Goal: Information Seeking & Learning: Learn about a topic

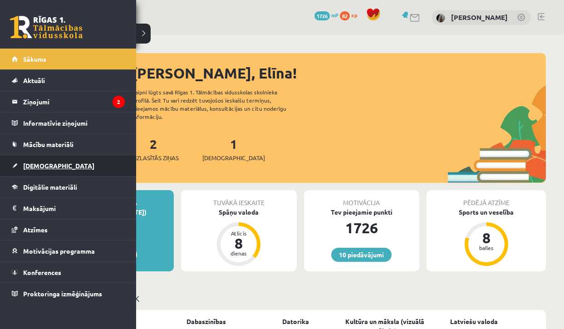
click at [21, 164] on link "[DEMOGRAPHIC_DATA]" at bounding box center [68, 165] width 113 height 21
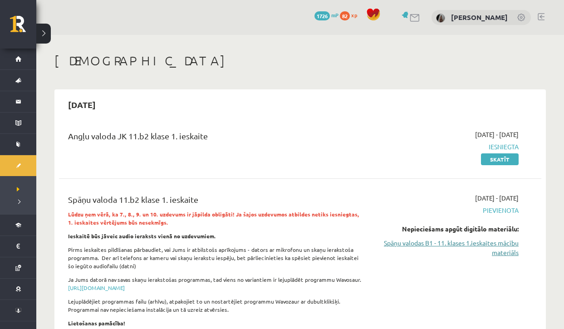
click at [457, 243] on link "Spāņu valodas B1 - 11. klases 1.ieskaites mācību materiāls" at bounding box center [448, 247] width 141 height 19
click at [403, 244] on link "Spāņu valodas B1 - 11. klases 1.ieskaites mācību materiāls" at bounding box center [448, 247] width 141 height 19
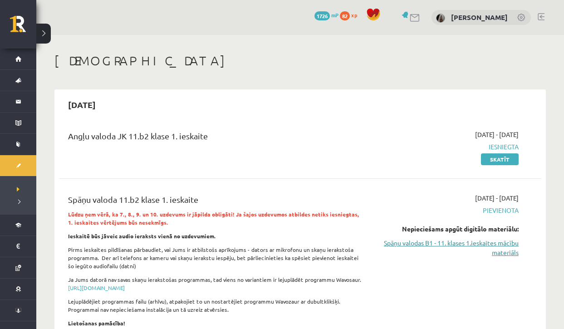
click at [403, 244] on link "Spāņu valodas B1 - 11. klases 1.ieskaites mācību materiāls" at bounding box center [448, 247] width 141 height 19
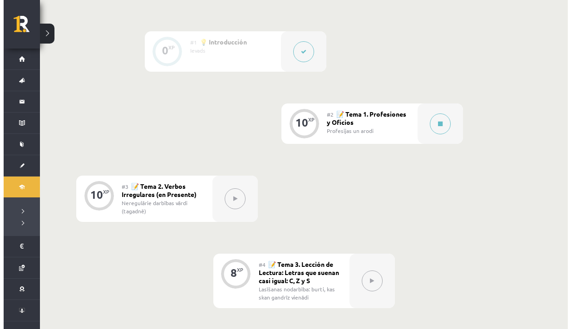
scroll to position [257, 0]
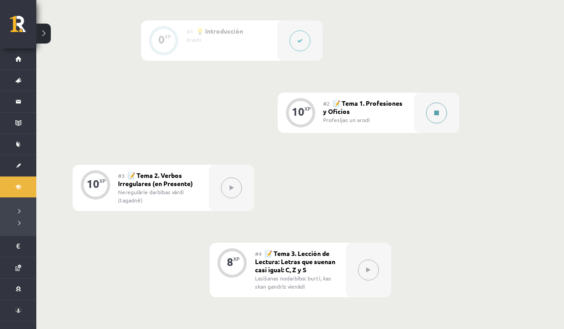
click at [436, 121] on button at bounding box center [436, 113] width 21 height 21
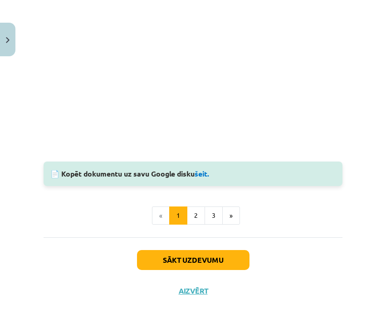
scroll to position [896, 0]
click at [193, 206] on button "2" at bounding box center [196, 215] width 18 height 18
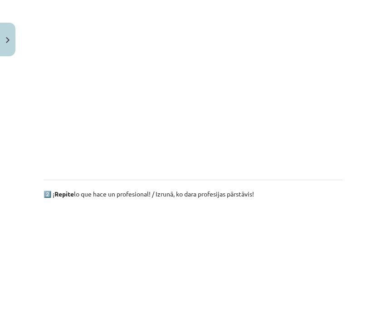
scroll to position [619, 0]
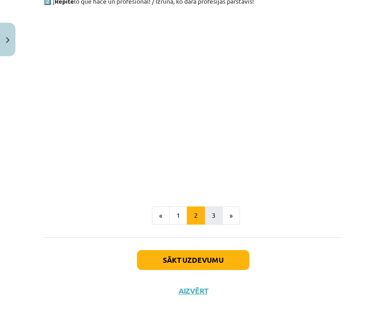
click at [209, 208] on button "3" at bounding box center [214, 215] width 18 height 18
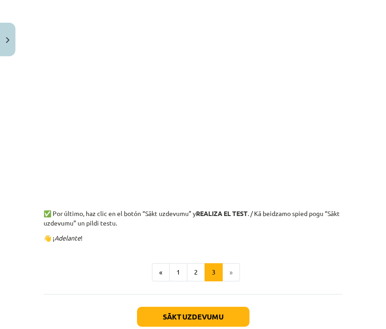
scroll to position [354, 0]
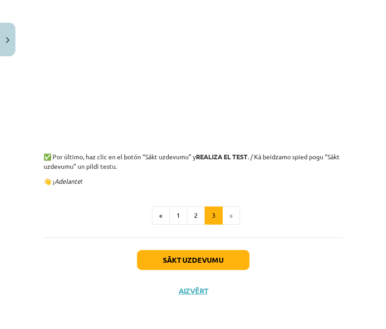
click at [206, 254] on button "Sākt uzdevumu" at bounding box center [193, 260] width 113 height 20
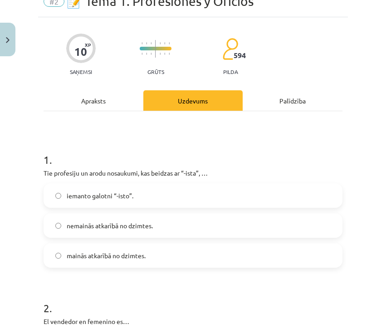
scroll to position [23, 0]
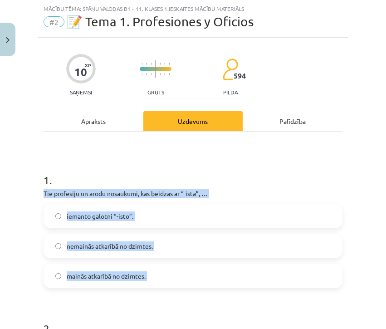
drag, startPoint x: 41, startPoint y: 192, endPoint x: 181, endPoint y: 291, distance: 171.5
copy div "Tie profesiju un [PERSON_NAME] nosaukumi, kas beidzas ar “-ista”, … iemanto gal…"
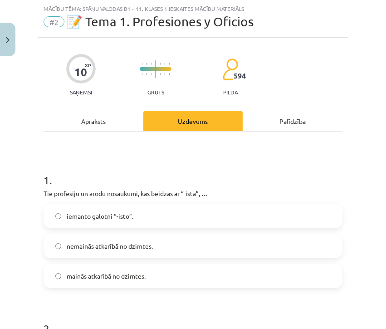
click at [198, 163] on h1 "1 ." at bounding box center [193, 172] width 299 height 28
click at [95, 249] on span "nemainās atkarībā no dzimtes." at bounding box center [110, 246] width 86 height 10
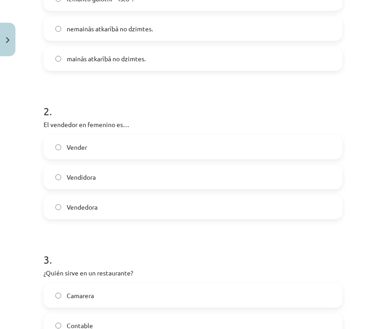
scroll to position [257, 0]
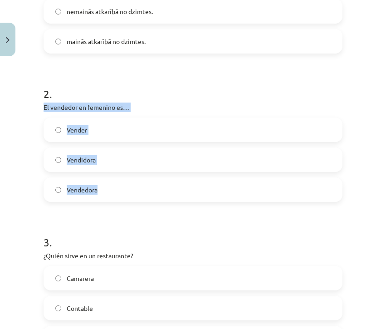
drag, startPoint x: 41, startPoint y: 107, endPoint x: 112, endPoint y: 189, distance: 108.4
copy div "El vendedor en femenino es… Vender Vendidora Vendedora"
click at [146, 188] on label "Vendedora" at bounding box center [192, 189] width 297 height 23
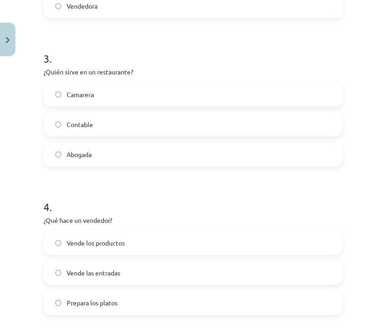
scroll to position [458, 0]
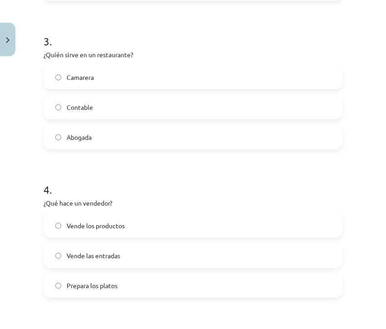
click at [164, 83] on label "Camarera" at bounding box center [192, 77] width 297 height 23
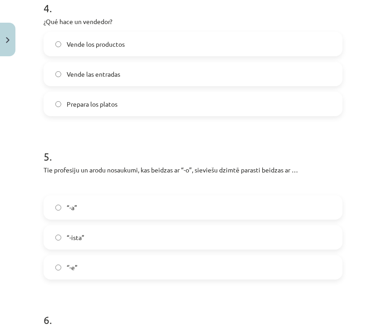
scroll to position [637, 0]
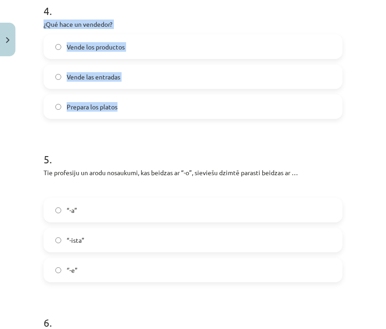
drag, startPoint x: 42, startPoint y: 22, endPoint x: 130, endPoint y: 113, distance: 126.4
click at [130, 113] on div "10 XP Saņemsi Grūts 594 pilda Apraksts Uzdevums Palīdzība 1 . Tie profesiju un …" at bounding box center [193, 264] width 310 height 1683
copy div "¿Qué hace un vendedor? Vende los productos Vende las entradas Prepara los platos"
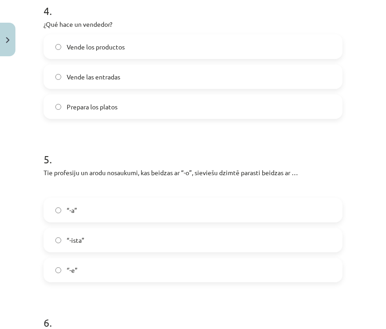
click at [168, 138] on h1 "5 ." at bounding box center [193, 151] width 299 height 28
click at [131, 42] on label "Vende los productos" at bounding box center [192, 46] width 297 height 23
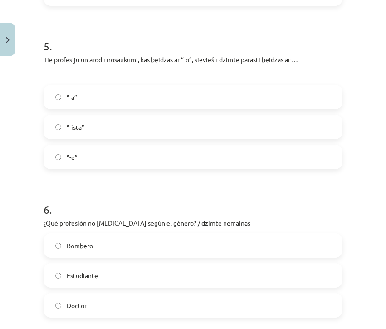
scroll to position [760, 0]
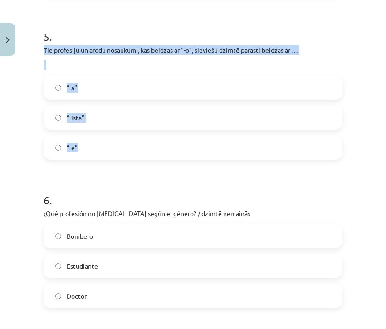
drag, startPoint x: 41, startPoint y: 48, endPoint x: 112, endPoint y: 151, distance: 124.7
click at [112, 151] on div "10 XP Saņemsi Grūts 594 pilda Apraksts Uzdevums Palīdzība 1 . Tie profesiju un …" at bounding box center [193, 142] width 310 height 1683
copy div "Tie profesiju un [PERSON_NAME] nosaukumi, kas beidzas ar “-o”, sieviešu dzimtē …"
click at [90, 82] on label "“-a”" at bounding box center [192, 87] width 297 height 23
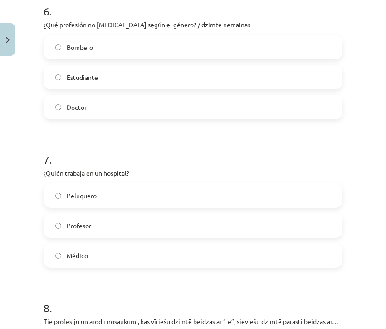
scroll to position [943, 0]
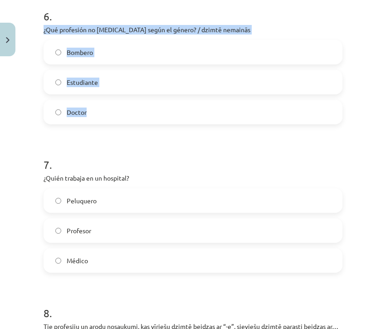
drag, startPoint x: 44, startPoint y: 29, endPoint x: 107, endPoint y: 119, distance: 110.8
click at [107, 119] on div "6 . ¿Qué profesión no [MEDICAL_DATA] según el género? / dzimtē nemainās Bombero…" at bounding box center [193, 59] width 299 height 130
copy div "¿Qué profesión no [MEDICAL_DATA] según el género? / dzimtē nemainās Bombero Est…"
click at [112, 144] on h1 "7 ." at bounding box center [193, 156] width 299 height 28
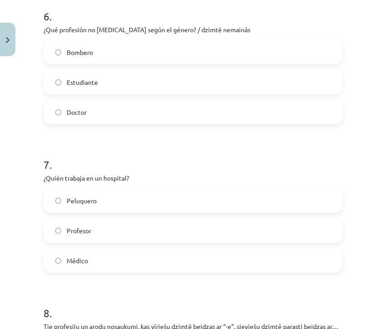
click at [106, 78] on label "Estudiante" at bounding box center [192, 82] width 297 height 23
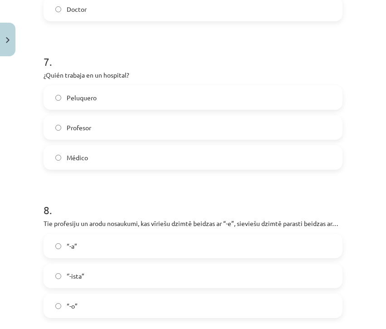
scroll to position [1039, 0]
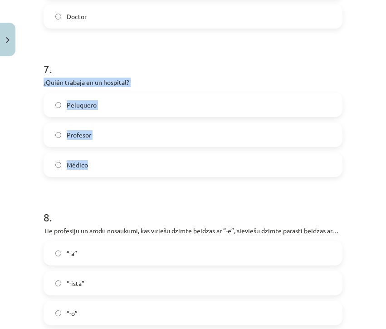
drag, startPoint x: 40, startPoint y: 79, endPoint x: 129, endPoint y: 176, distance: 131.0
copy div "¿Quién trabaja en un hospital? Peluquero Profesor [PERSON_NAME]"
click at [174, 168] on label "Médico" at bounding box center [192, 164] width 297 height 23
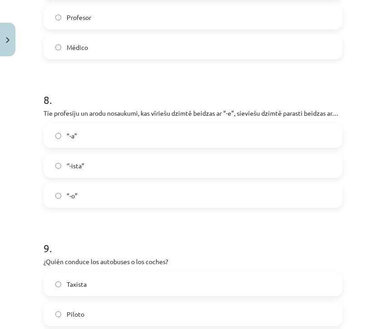
scroll to position [1164, 0]
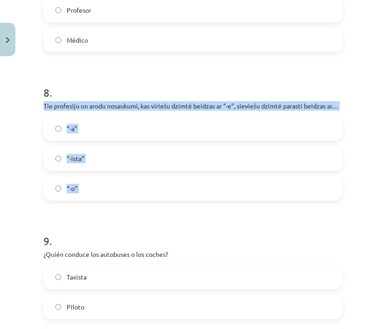
drag, startPoint x: 39, startPoint y: 106, endPoint x: 99, endPoint y: 214, distance: 122.9
copy div "Tie profesiju un [PERSON_NAME] nosaukumi, kas vīriešu dzimtē beidzas ar “-e”, s…"
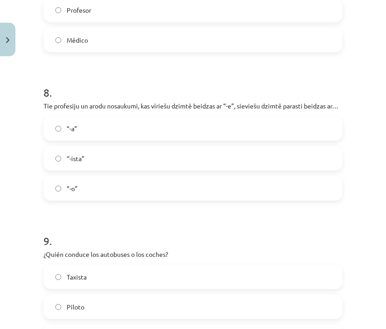
click at [156, 237] on h1 "9 ." at bounding box center [193, 233] width 299 height 28
click at [151, 140] on label "“-a”" at bounding box center [192, 128] width 297 height 23
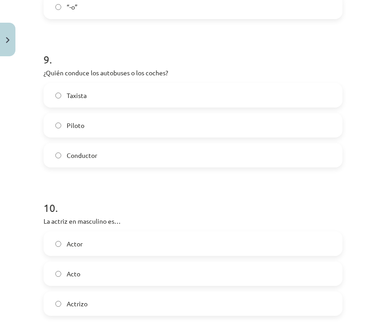
scroll to position [1348, 0]
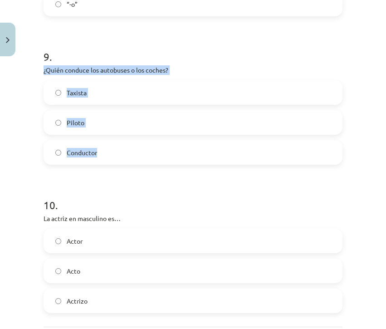
drag, startPoint x: 41, startPoint y: 78, endPoint x: 125, endPoint y: 163, distance: 120.0
copy div "¿Quién conduce los autobuses o los coches? Taxista Piloto Conductor"
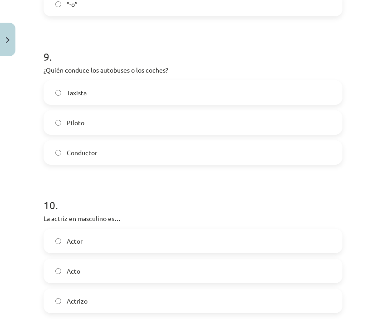
click at [137, 164] on label "Conductor" at bounding box center [192, 152] width 297 height 23
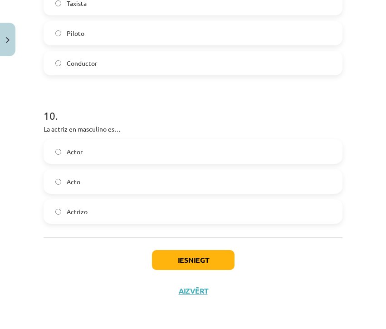
scroll to position [1448, 0]
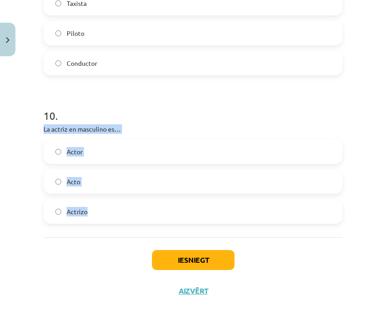
drag, startPoint x: 39, startPoint y: 127, endPoint x: 124, endPoint y: 209, distance: 118.4
copy div "La actriz en masculino es… Actor Acto Actrizo"
click at [99, 153] on label "Actor" at bounding box center [192, 151] width 297 height 23
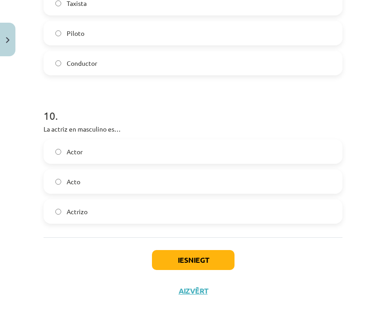
click at [170, 263] on button "Iesniegt" at bounding box center [193, 260] width 83 height 20
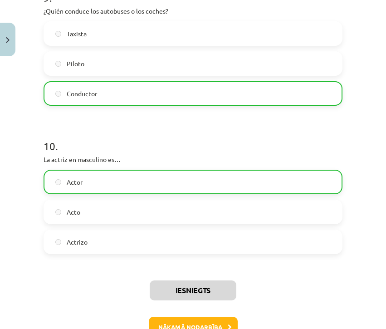
scroll to position [1477, 0]
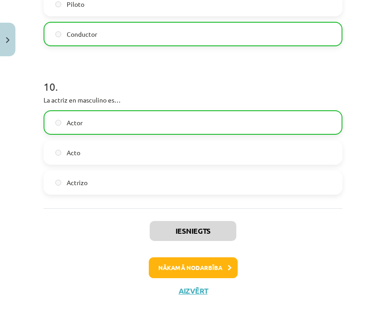
click at [212, 264] on button "Nākamā nodarbība" at bounding box center [193, 267] width 89 height 21
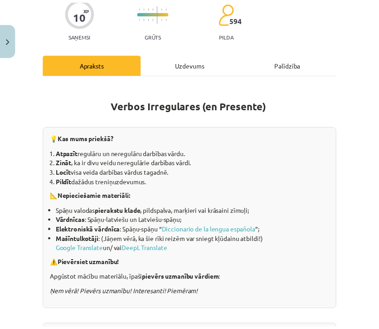
scroll to position [0, 0]
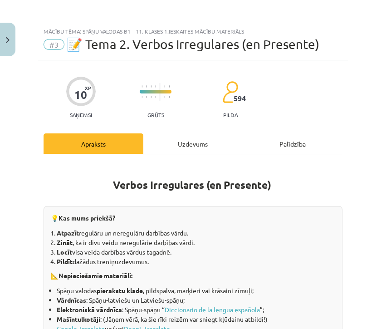
click at [4, 39] on button "Close" at bounding box center [7, 40] width 15 height 34
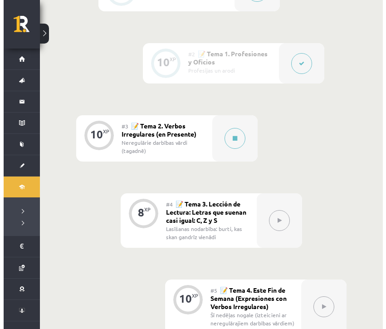
scroll to position [383, 0]
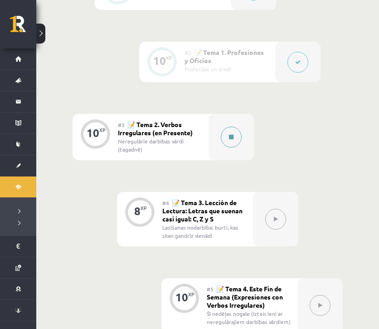
click at [233, 137] on icon at bounding box center [231, 136] width 5 height 5
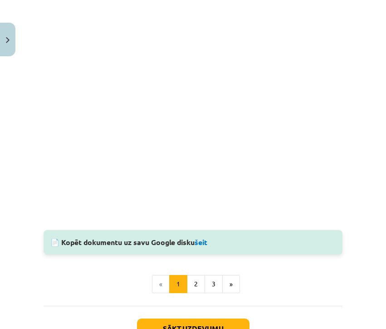
scroll to position [878, 0]
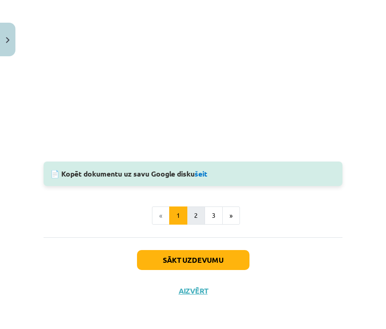
click at [194, 207] on button "2" at bounding box center [196, 215] width 18 height 18
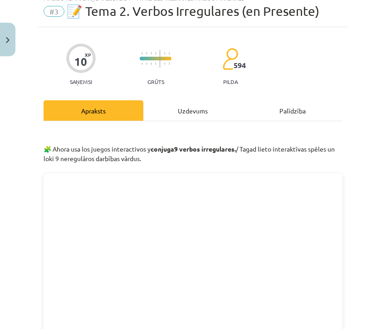
scroll to position [32, 0]
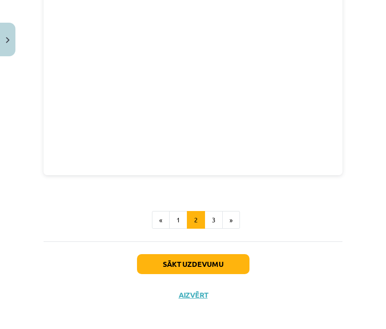
click at [238, 260] on button "Sākt uzdevumu" at bounding box center [193, 264] width 113 height 20
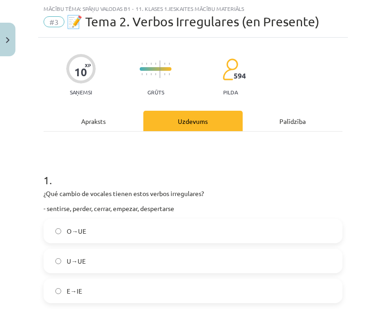
scroll to position [56, 0]
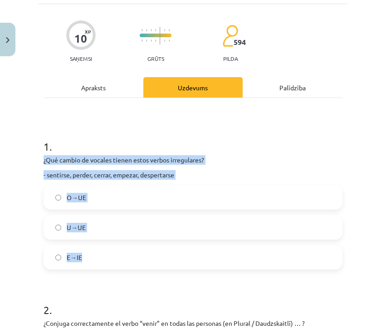
drag, startPoint x: 39, startPoint y: 161, endPoint x: 118, endPoint y: 262, distance: 128.7
copy div "¿Qué cambio de vocales tienen estos verbos irregulares? - sentirse, perder, cer…"
click at [197, 315] on h1 "2 ." at bounding box center [193, 302] width 299 height 28
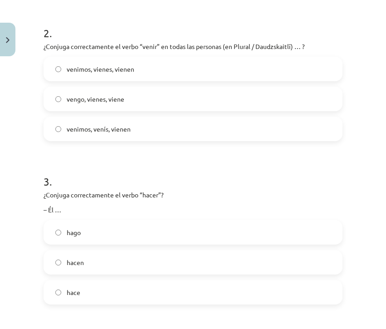
scroll to position [335, 0]
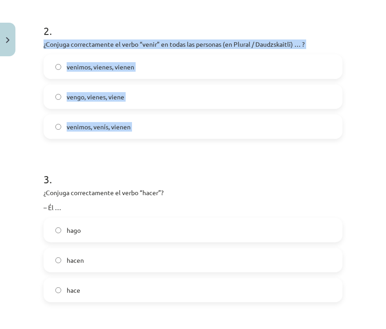
drag, startPoint x: 40, startPoint y: 43, endPoint x: 150, endPoint y: 140, distance: 146.6
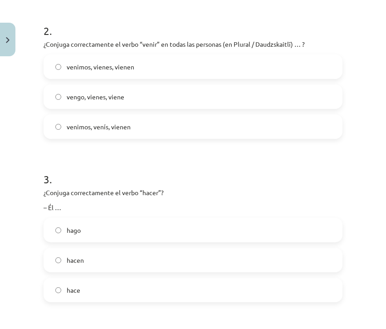
click at [116, 132] on label "venimos, venís, vienen" at bounding box center [192, 126] width 297 height 23
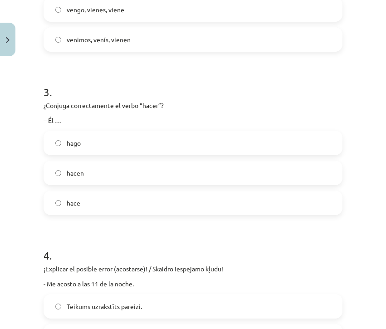
scroll to position [446, 0]
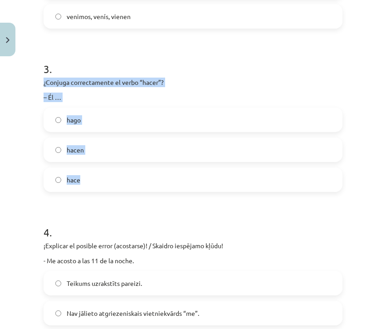
drag, startPoint x: 41, startPoint y: 82, endPoint x: 93, endPoint y: 185, distance: 115.1
click at [98, 177] on label "hace" at bounding box center [192, 179] width 297 height 23
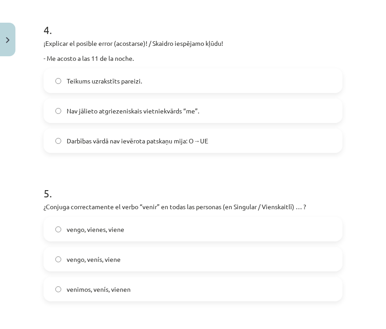
scroll to position [650, 0]
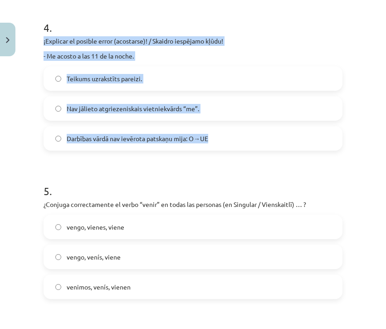
drag, startPoint x: 38, startPoint y: 39, endPoint x: 211, endPoint y: 147, distance: 203.4
click at [211, 147] on div "10 XP Saņemsi Grūts 594 pilda Apraksts Uzdevums Palīdzība 1 . ¿Qué cambio de vo…" at bounding box center [193, 296] width 310 height 1773
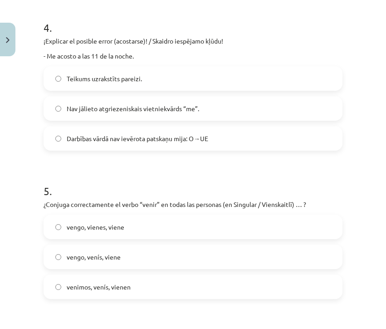
click at [198, 158] on form "1 . ¿Qué cambio de vocales tienen estos verbos irregulares? - sentirse, perder,…" at bounding box center [193, 315] width 299 height 1570
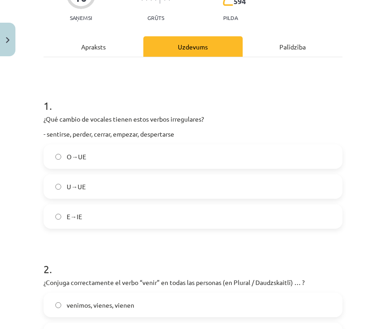
scroll to position [0, 0]
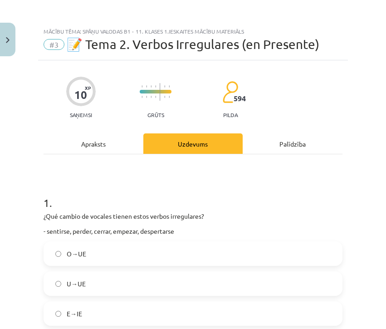
click at [106, 145] on div "Apraksts" at bounding box center [94, 143] width 100 height 20
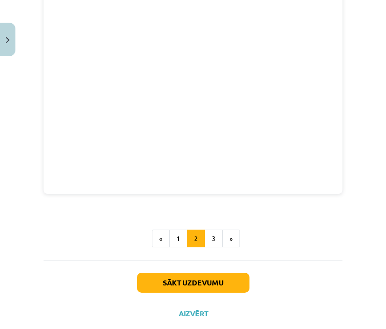
scroll to position [258, 0]
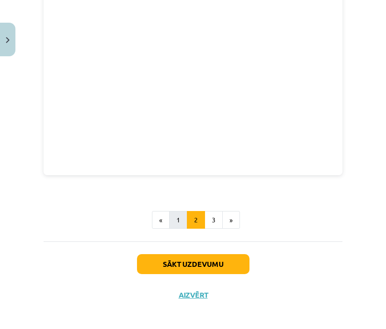
click at [176, 213] on button "1" at bounding box center [178, 220] width 18 height 18
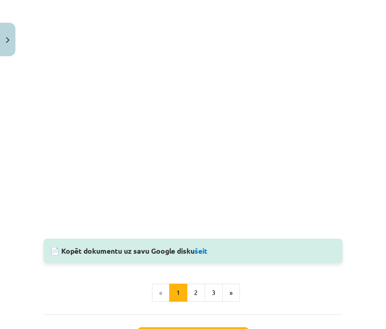
scroll to position [878, 0]
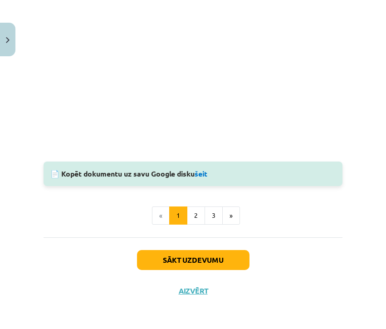
click at [211, 251] on button "Sākt uzdevumu" at bounding box center [193, 260] width 113 height 20
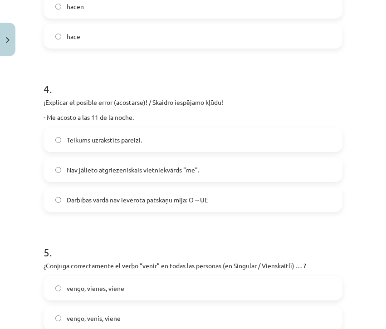
scroll to position [602, 0]
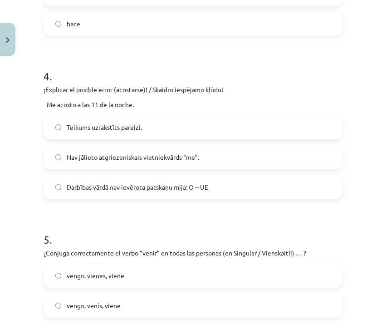
click at [240, 194] on label "Darbības vārdā nav ievērota patskaņu mija: O→UE" at bounding box center [192, 187] width 297 height 23
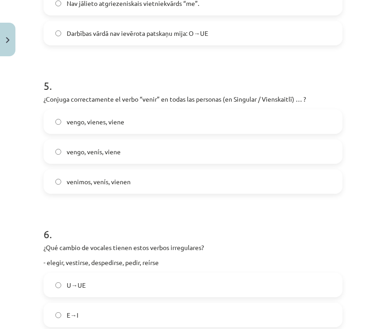
scroll to position [768, 0]
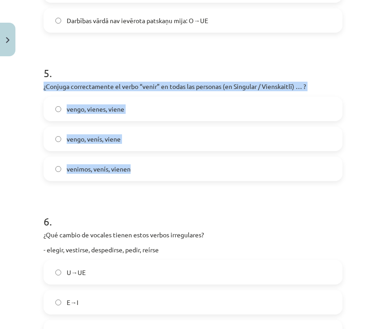
drag, startPoint x: 40, startPoint y: 85, endPoint x: 137, endPoint y: 169, distance: 128.3
click at [137, 169] on div "10 XP Saņemsi Grūts 594 pilda Apraksts Uzdevums Palīdzība 1 . ¿Qué cambio de vo…" at bounding box center [193, 178] width 310 height 1773
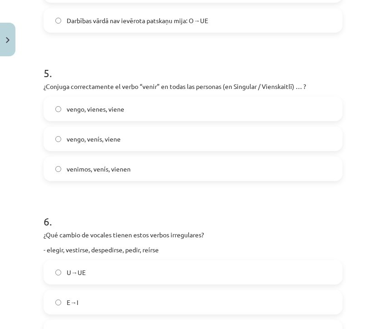
click at [158, 182] on form "1 . ¿Qué cambio de vocales tienen estos verbos irregulares? - sentirse, perder,…" at bounding box center [193, 197] width 299 height 1570
click at [114, 111] on span "vengo, vienes, viene" at bounding box center [96, 109] width 58 height 10
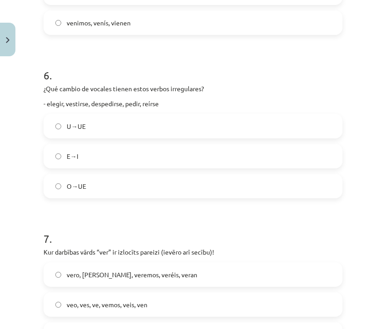
scroll to position [922, 0]
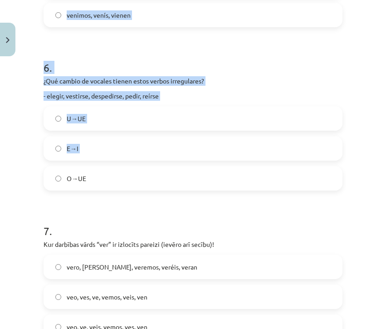
drag, startPoint x: 38, startPoint y: 80, endPoint x: 129, endPoint y: 167, distance: 125.8
click at [129, 167] on div "Mācību tēma: Spāņu valodas b1 - 11. klases 1.ieskaites mācību materiāls #3 📝 Te…" at bounding box center [193, 164] width 386 height 329
click at [33, 112] on div "Mācību tēma: Spāņu valodas b1 - 11. klases 1.ieskaites mācību materiāls #3 📝 Te…" at bounding box center [193, 164] width 386 height 329
drag, startPoint x: 42, startPoint y: 80, endPoint x: 117, endPoint y: 198, distance: 139.5
click at [117, 198] on div "10 XP Saņemsi Grūts 594 pilda Apraksts Uzdevums Palīdzība 1 . ¿Qué cambio de vo…" at bounding box center [193, 24] width 310 height 1773
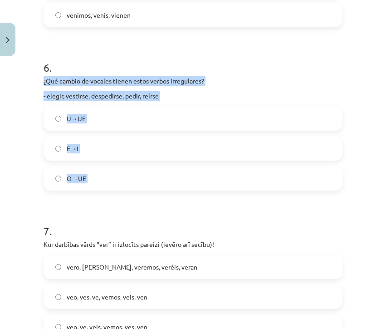
click at [164, 150] on label "E→I" at bounding box center [192, 148] width 297 height 23
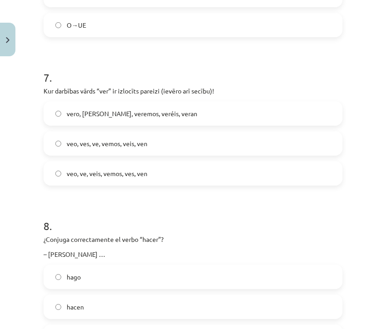
scroll to position [1083, 0]
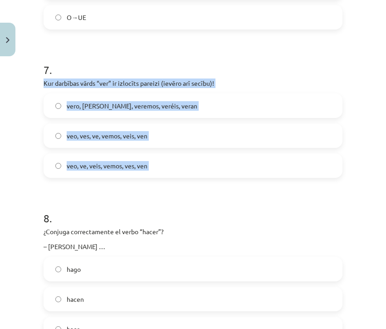
drag, startPoint x: 40, startPoint y: 83, endPoint x: 165, endPoint y: 181, distance: 158.7
click at [199, 136] on label "veo, ves, ve, vemos, veis, ven" at bounding box center [192, 135] width 297 height 23
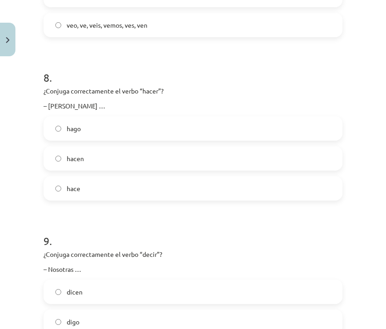
scroll to position [1252, 0]
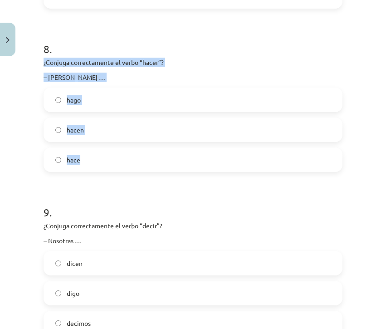
drag, startPoint x: 41, startPoint y: 63, endPoint x: 110, endPoint y: 165, distance: 123.6
click at [148, 157] on label "hace" at bounding box center [192, 159] width 297 height 23
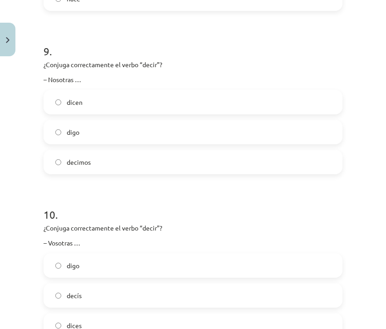
scroll to position [1413, 0]
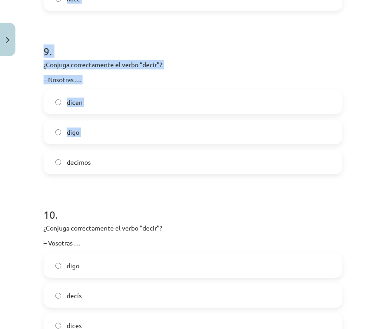
drag, startPoint x: 37, startPoint y: 62, endPoint x: 120, endPoint y: 146, distance: 118.4
click at [120, 146] on div "Mācību tēma: Spāņu valodas b1 - 11. klases 1.ieskaites mācību materiāls #3 📝 Te…" at bounding box center [193, 164] width 386 height 329
click at [33, 122] on div "Mācību tēma: Spāņu valodas b1 - 11. klases 1.ieskaites mācību materiāls #3 📝 Te…" at bounding box center [193, 164] width 386 height 329
drag, startPoint x: 41, startPoint y: 62, endPoint x: 100, endPoint y: 158, distance: 112.5
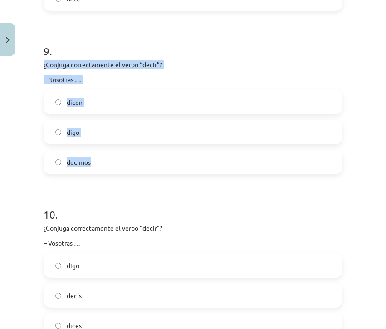
click at [152, 169] on label "decimos" at bounding box center [192, 162] width 297 height 23
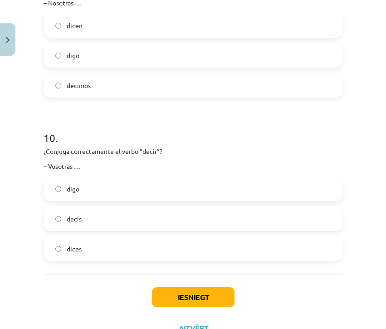
scroll to position [1521, 0]
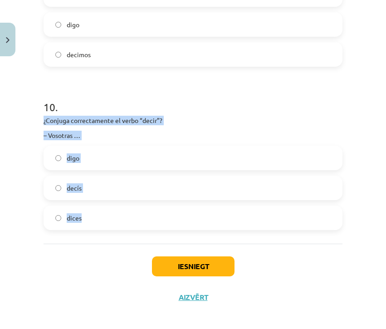
drag, startPoint x: 40, startPoint y: 121, endPoint x: 118, endPoint y: 228, distance: 131.6
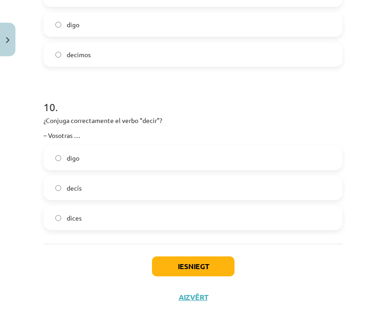
click at [171, 189] on label "decís" at bounding box center [192, 188] width 297 height 23
click at [178, 268] on button "Iesniegt" at bounding box center [193, 266] width 83 height 20
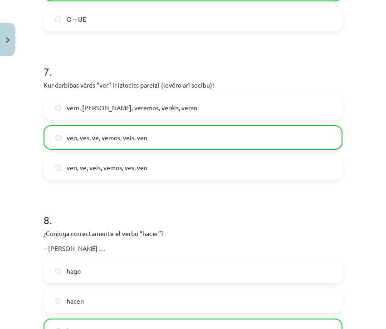
scroll to position [1557, 0]
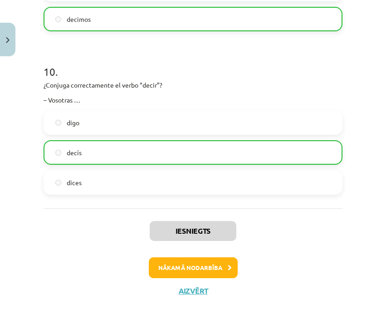
click button "Nākamā nodarbība"
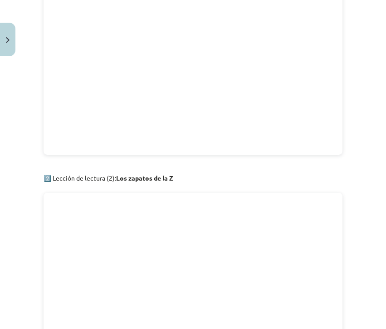
scroll to position [1230, 0]
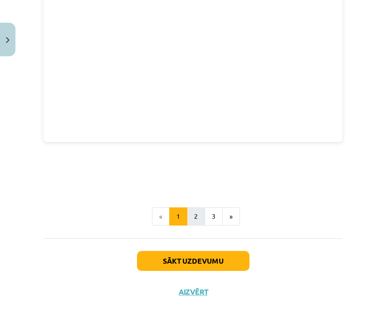
click button "2"
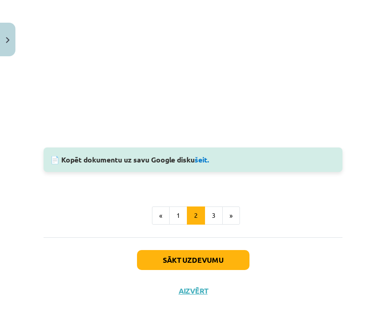
scroll to position [336, 0]
click button "3"
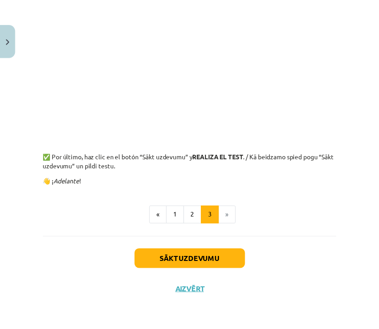
scroll to position [261, 0]
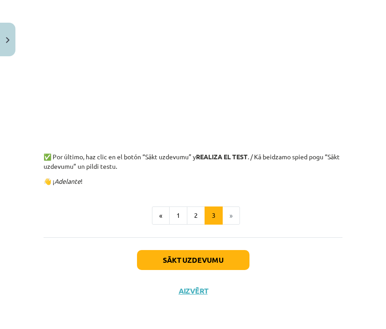
click button "Close"
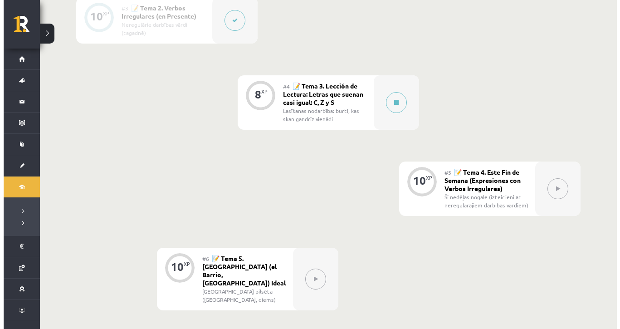
scroll to position [411, 0]
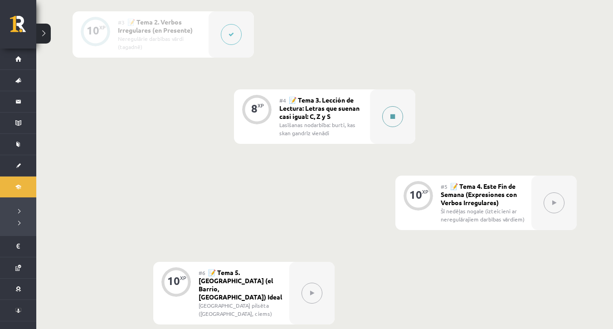
click button
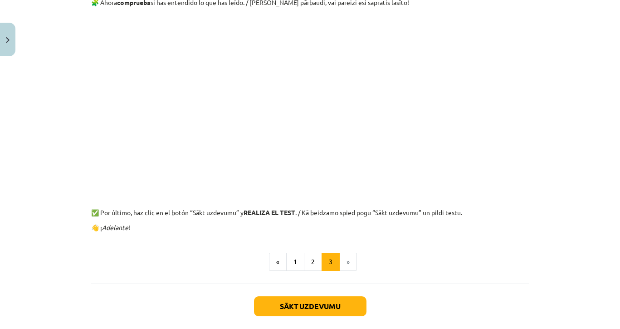
scroll to position [227, 0]
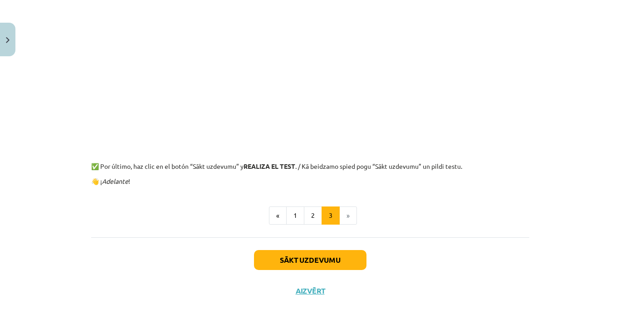
click button "Sākt uzdevumu"
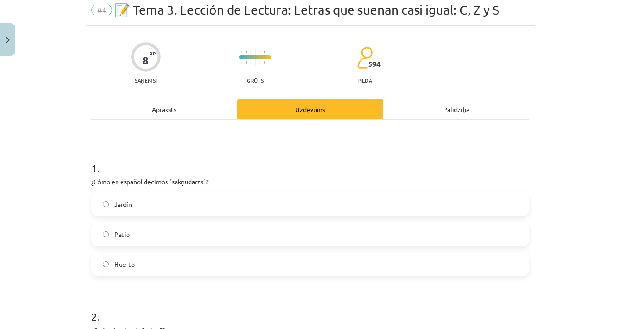
scroll to position [23, 0]
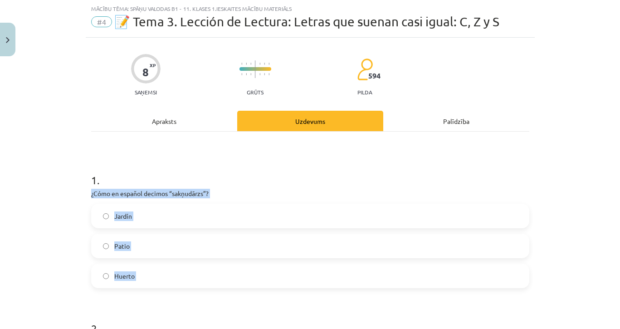
drag, startPoint x: 84, startPoint y: 192, endPoint x: 174, endPoint y: 296, distance: 137.1
click div "8 XP Saņemsi Grūts 594 pilda Apraksts Uzdevums Palīdzība 1 . ¿Cómo en español d…"
click label "Huerto"
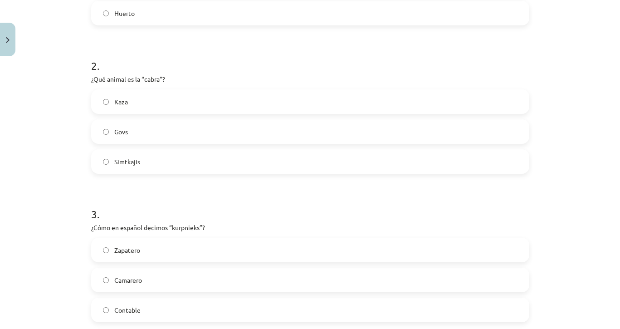
scroll to position [287, 0]
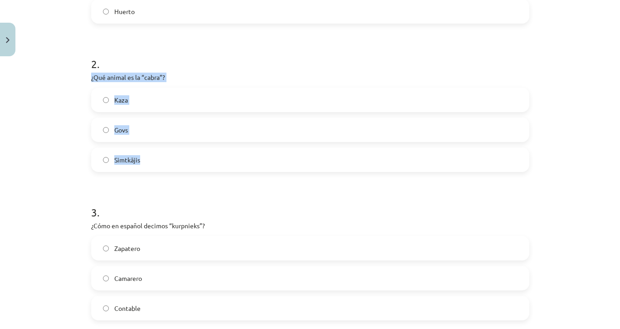
drag, startPoint x: 82, startPoint y: 77, endPoint x: 160, endPoint y: 166, distance: 118.0
click div "8 XP Saņemsi Grūts 594 pilda Apraksts Uzdevums Palīdzība 1 . ¿Cómo en español d…"
click label "Kaza"
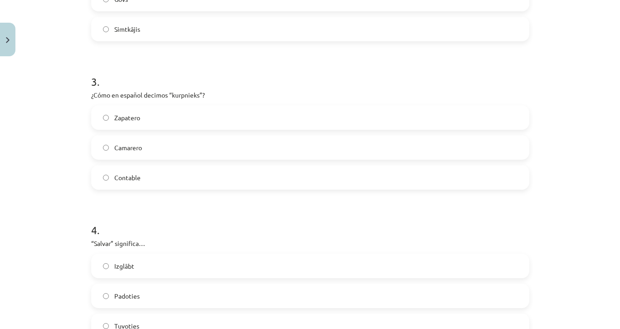
scroll to position [422, 0]
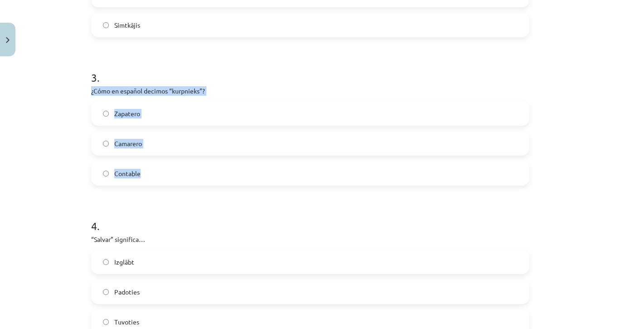
drag, startPoint x: 83, startPoint y: 90, endPoint x: 165, endPoint y: 181, distance: 122.1
click div "8 XP Saņemsi Grūts 594 pilda Apraksts Uzdevums Palīdzība 1 . ¿Cómo en español d…"
click label "Zapatero"
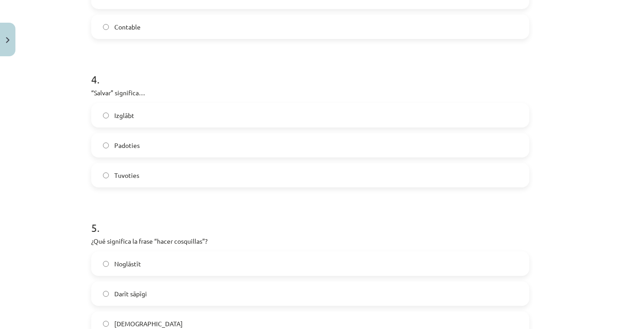
scroll to position [570, 0]
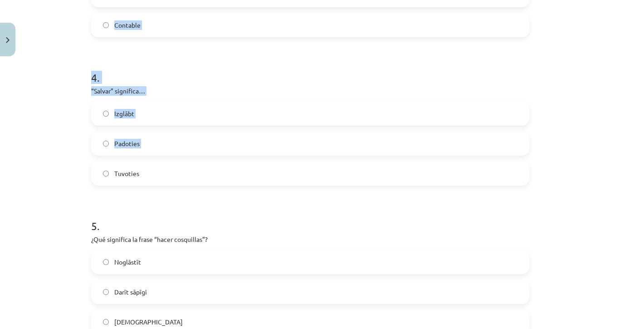
drag, startPoint x: 81, startPoint y: 88, endPoint x: 161, endPoint y: 166, distance: 111.4
click div "Mācību tēma: Spāņu valodas b1 - 11. klases 1.ieskaites mācību materiāls #4 📝 Te…"
drag, startPoint x: 85, startPoint y: 89, endPoint x: 155, endPoint y: 170, distance: 106.5
click div "8 XP Saņemsi Grūts 594 pilda Apraksts Uzdevums Palīdzība 1 . ¿Cómo en español d…"
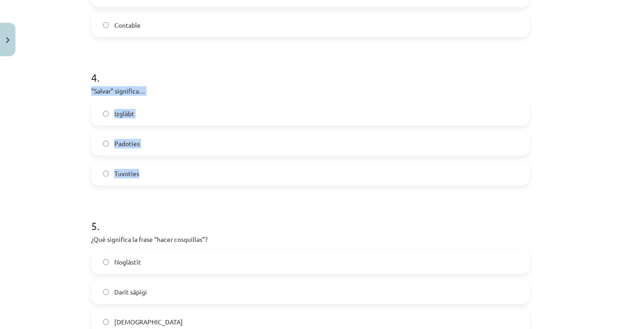
click label "Izglābt"
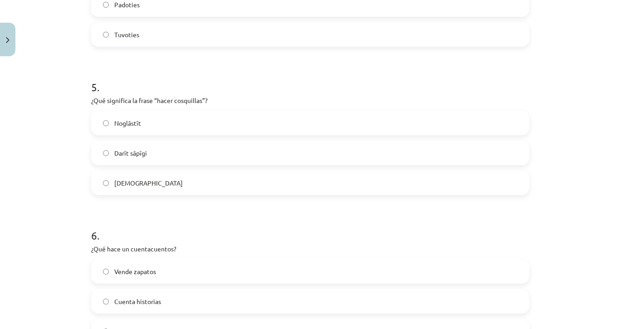
scroll to position [723, 0]
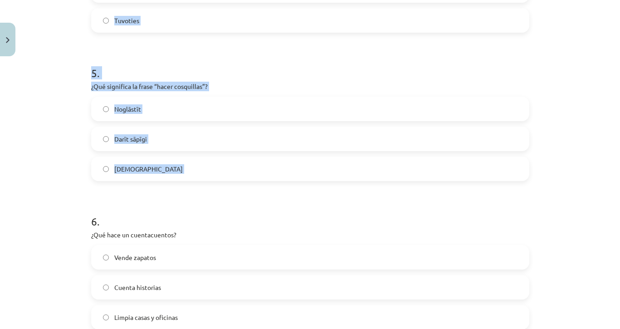
drag, startPoint x: 81, startPoint y: 87, endPoint x: 179, endPoint y: 181, distance: 136.1
click div "Mācību tēma: Spāņu valodas b1 - 11. klases 1.ieskaites mācību materiāls #4 📝 Te…"
drag, startPoint x: 83, startPoint y: 82, endPoint x: 150, endPoint y: 177, distance: 115.9
click div "8 XP Saņemsi Grūts 594 pilda Apraksts Uzdevums Palīdzība 1 . ¿Cómo en español d…"
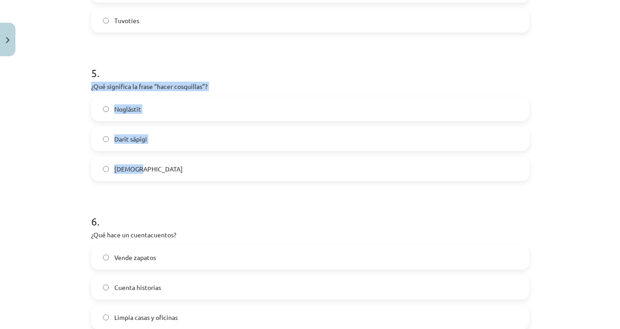
click label "[DEMOGRAPHIC_DATA]"
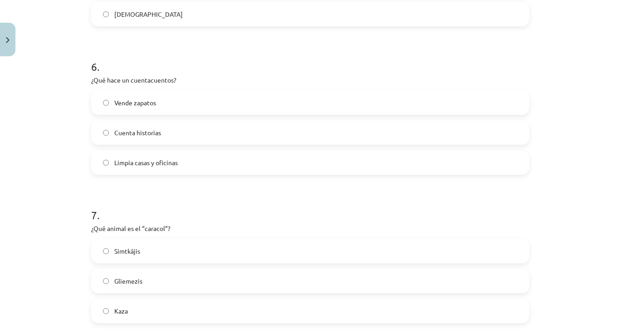
scroll to position [882, 0]
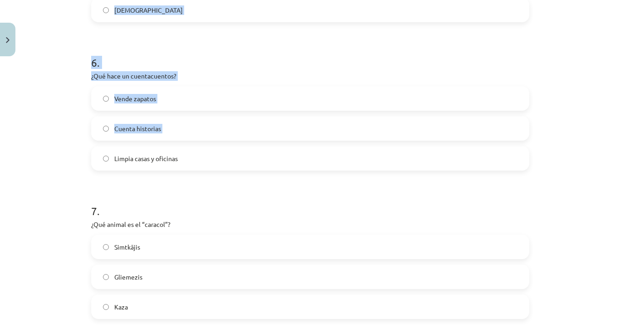
drag, startPoint x: 80, startPoint y: 75, endPoint x: 188, endPoint y: 152, distance: 132.2
click div "Mācību tēma: Spāņu valodas b1 - 11. klases 1.ieskaites mācību materiāls #4 📝 Te…"
drag, startPoint x: 83, startPoint y: 75, endPoint x: 177, endPoint y: 169, distance: 132.8
click div "8 XP Saņemsi Grūts 594 pilda Apraksts Uzdevums Palīdzība 1 . ¿Cómo en español d…"
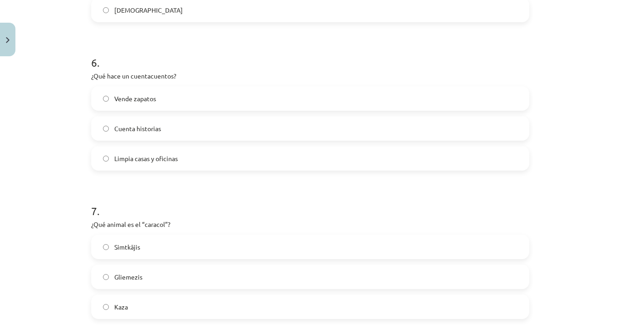
click label "Cuenta historias"
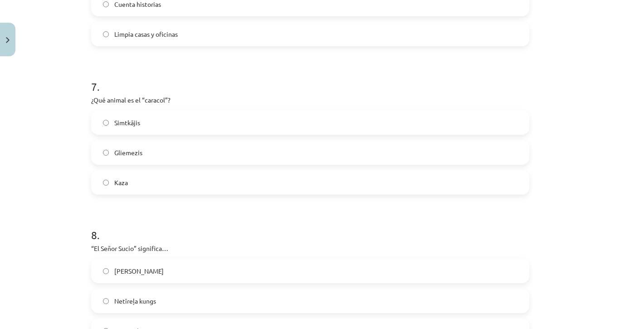
scroll to position [1037, 0]
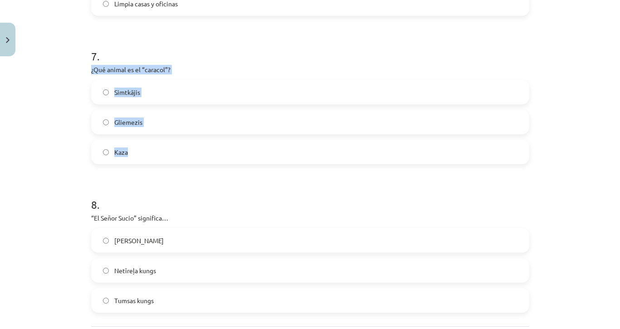
drag, startPoint x: 84, startPoint y: 67, endPoint x: 167, endPoint y: 147, distance: 114.9
click div "8 XP Saņemsi Grūts 594 pilda Apraksts Uzdevums Palīdzība 1 . ¿Cómo en español d…"
click label "Gliemezis"
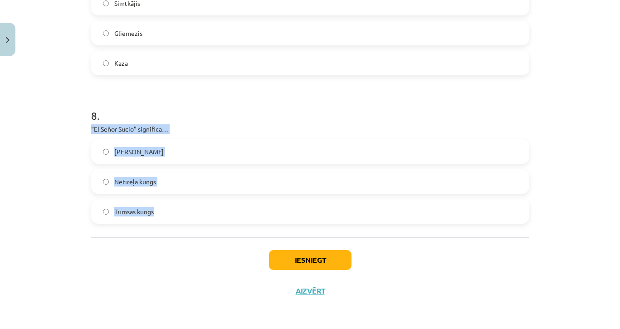
drag, startPoint x: 83, startPoint y: 126, endPoint x: 189, endPoint y: 215, distance: 138.9
click div "8 XP Saņemsi Grūts 594 pilda Apraksts Uzdevums Palīdzība 1 . ¿Cómo en español d…"
click label "Netīreļa kungs"
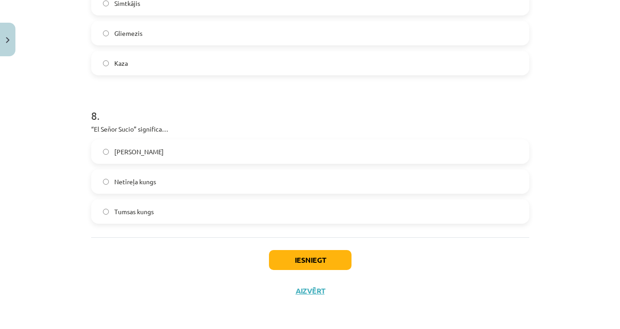
click button "Iesniegt"
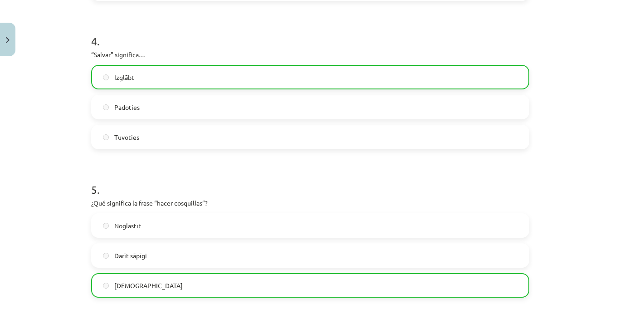
scroll to position [1156, 0]
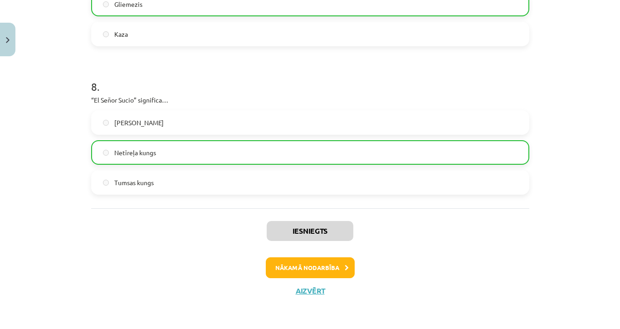
click button "Nākamā nodarbība"
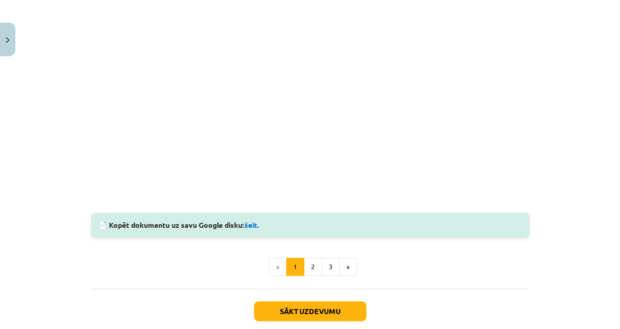
scroll to position [615, 0]
click button "Sākt uzdevumu"
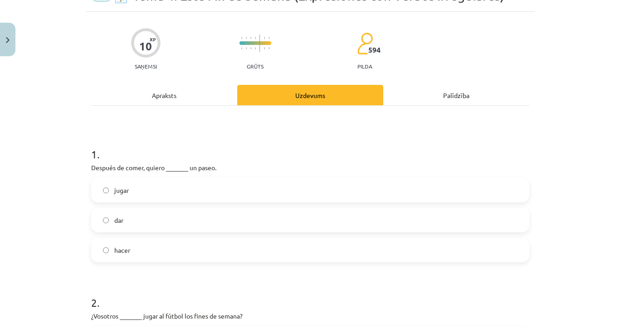
scroll to position [46, 0]
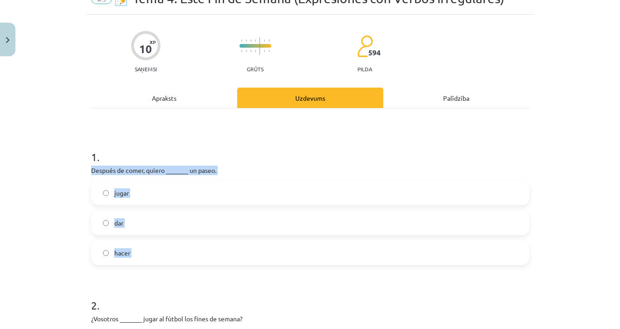
drag, startPoint x: 83, startPoint y: 167, endPoint x: 181, endPoint y: 270, distance: 141.5
click div "10 XP Saņemsi Grūts 594 pilda Apraksts Uzdevums Palīdzība 1 . Después de comer,…"
click label "dar"
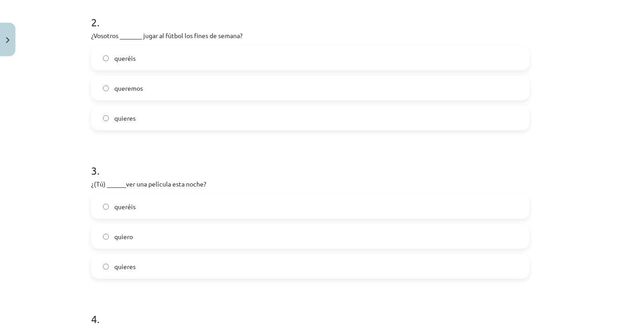
scroll to position [334, 0]
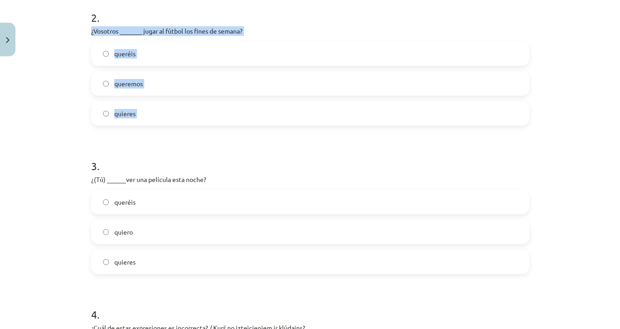
drag, startPoint x: 83, startPoint y: 31, endPoint x: 162, endPoint y: 137, distance: 131.3
click div "10 XP Saņemsi Grūts 594 pilda Apraksts Uzdevums Palīdzība 1 . Después de comer,…"
click label "queréis"
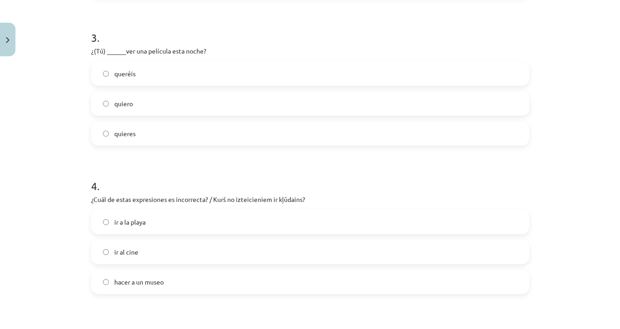
scroll to position [459, 0]
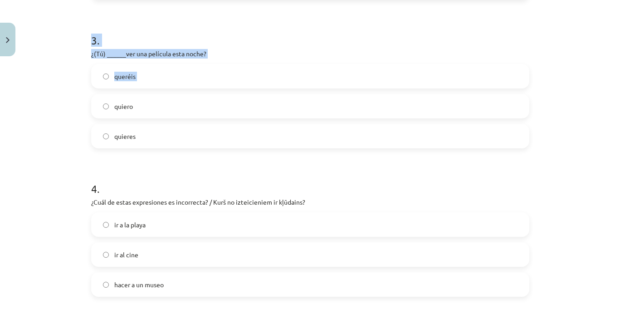
drag, startPoint x: 81, startPoint y: 52, endPoint x: 193, endPoint y: 97, distance: 120.9
click div "Mācību tēma: Spāņu valodas b1 - 11. klases 1.ieskaites mācību materiāls #5 📝 Te…"
drag, startPoint x: 86, startPoint y: 54, endPoint x: 169, endPoint y: 142, distance: 120.4
click div "10 XP Saņemsi Grūts 594 pilda Apraksts Uzdevums Palīdzība 1 . Después de comer,…"
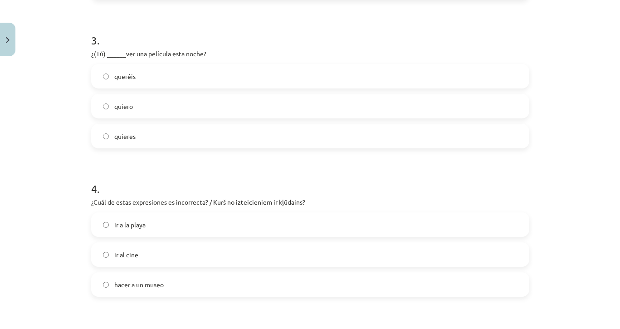
click label "quieres"
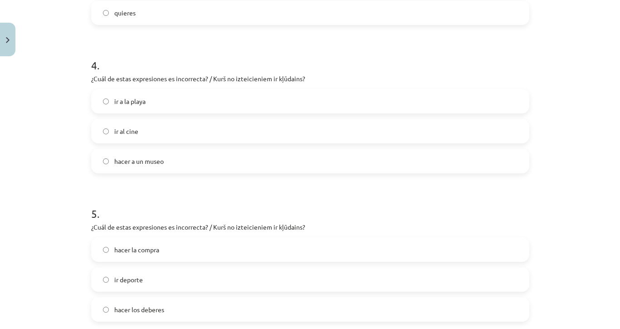
scroll to position [612, 0]
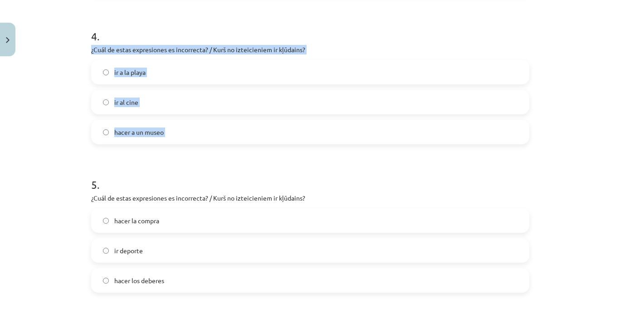
drag, startPoint x: 84, startPoint y: 49, endPoint x: 176, endPoint y: 146, distance: 132.9
click div "10 XP Saņemsi Grūts 594 pilda Apraksts Uzdevums Palīdzība 1 . Después de comer,…"
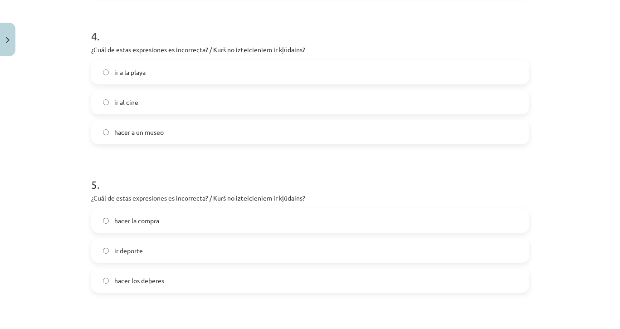
click label "hacer a un museo"
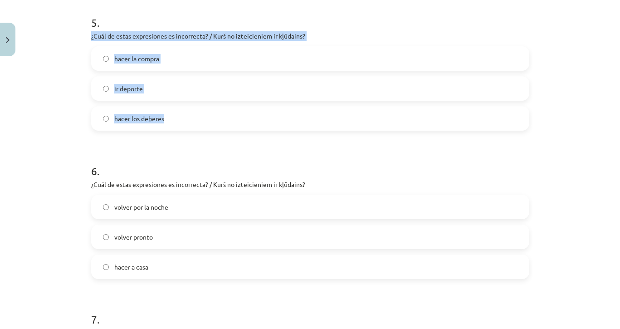
drag, startPoint x: 84, startPoint y: 35, endPoint x: 187, endPoint y: 122, distance: 134.3
click div "10 XP Saņemsi Grūts 594 pilda Apraksts Uzdevums Palīdzība 1 . Después de comer,…"
click label "ir deporte"
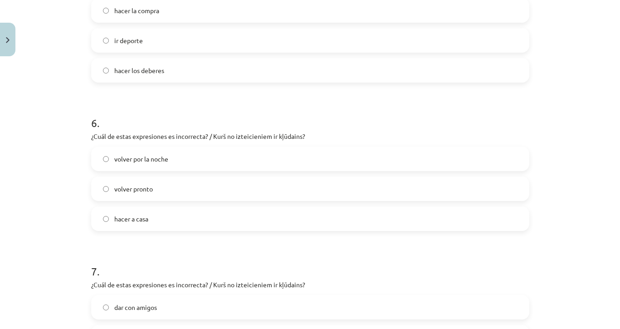
scroll to position [883, 0]
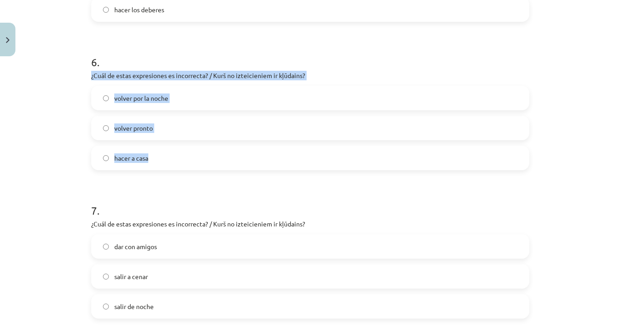
drag, startPoint x: 85, startPoint y: 74, endPoint x: 160, endPoint y: 167, distance: 118.8
click div "10 XP Saņemsi Grūts 594 pilda Apraksts Uzdevums Palīdzība 1 . Después de comer,…"
click label "hacer a casa"
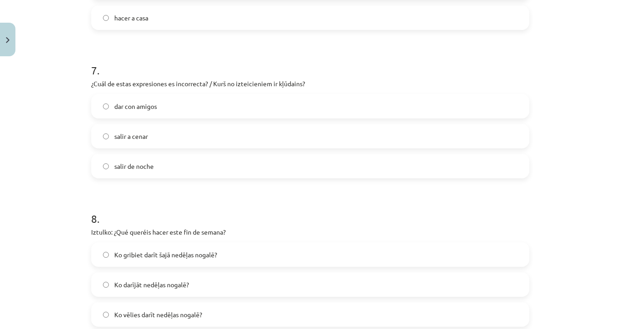
scroll to position [1035, 0]
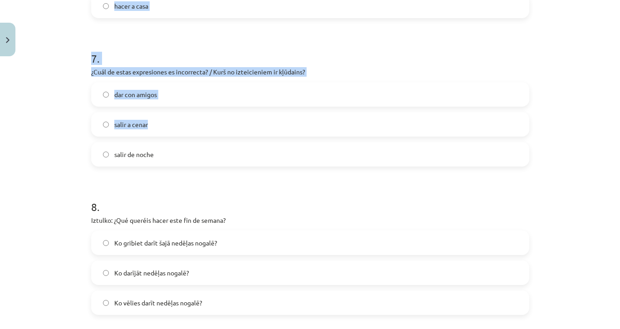
drag, startPoint x: 78, startPoint y: 72, endPoint x: 175, endPoint y: 134, distance: 115.5
click div "Mācību tēma: Spāņu valodas b1 - 11. klases 1.ieskaites mācību materiāls #5 📝 Te…"
drag, startPoint x: 86, startPoint y: 72, endPoint x: 157, endPoint y: 156, distance: 109.5
click div "10 XP Saņemsi Grūts 594 pilda Apraksts Uzdevums Palīdzība 1 . Después de comer,…"
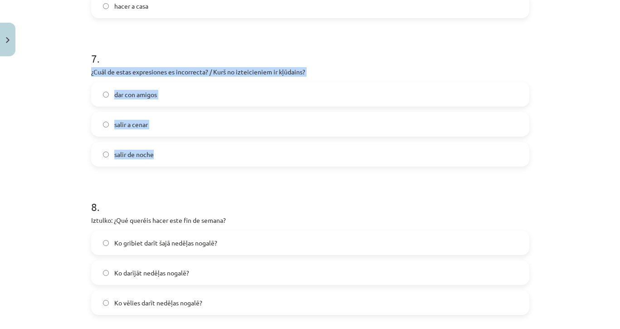
click label "dar con amigos"
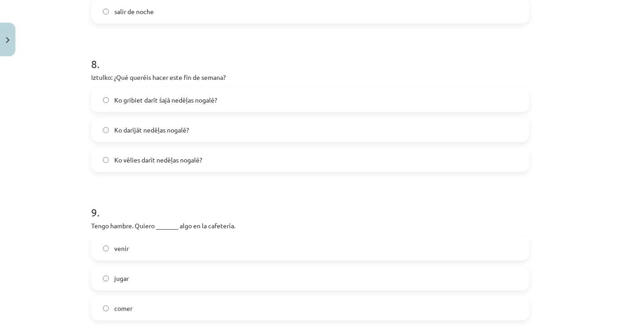
scroll to position [1175, 0]
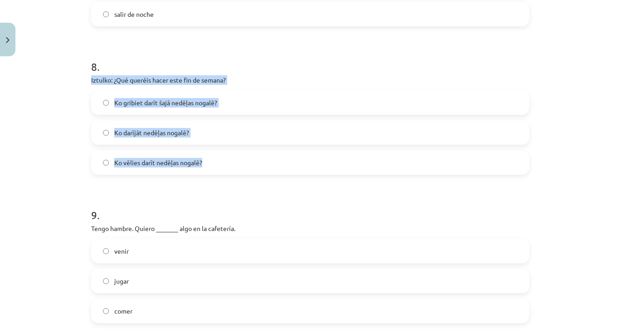
drag, startPoint x: 86, startPoint y: 81, endPoint x: 198, endPoint y: 170, distance: 143.2
click div "10 XP Saņemsi Grūts 594 pilda Apraksts Uzdevums Palīdzība 1 . Después de comer,…"
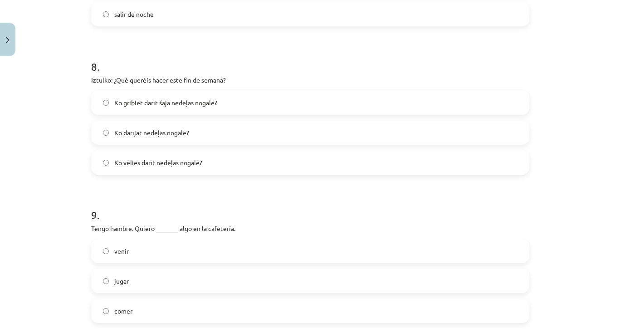
click h1 "9 ."
click span "Ko gribiet darīt šajā nedēļas nogalē?"
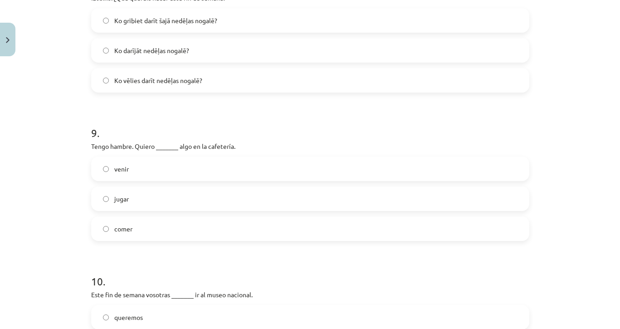
scroll to position [1267, 0]
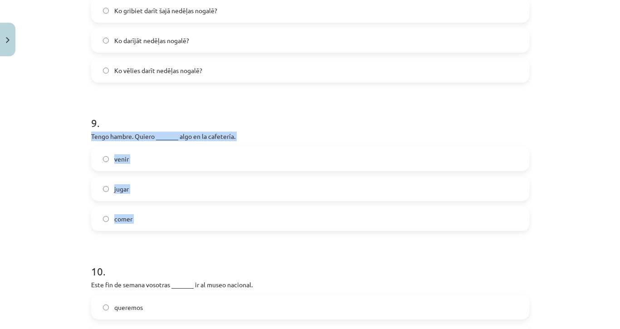
drag, startPoint x: 82, startPoint y: 133, endPoint x: 180, endPoint y: 232, distance: 138.6
click div "10 XP Saņemsi Grūts 594 pilda Apraksts Uzdevums Palīdzība 1 . Después de comer,…"
click label "comer"
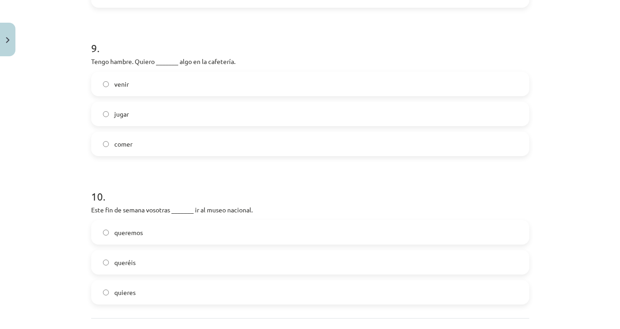
scroll to position [1424, 0]
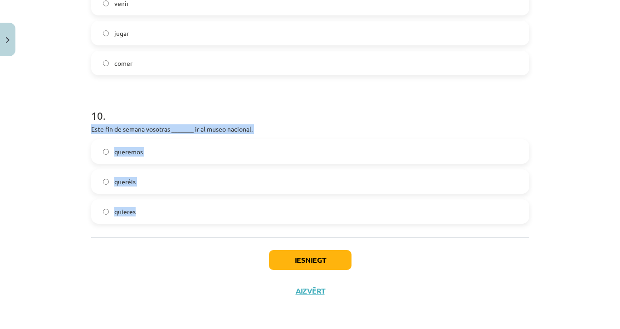
drag, startPoint x: 85, startPoint y: 127, endPoint x: 158, endPoint y: 225, distance: 122.2
click div "10 XP Saņemsi Grūts 594 pilda Apraksts Uzdevums Palīdzība 1 . Después de comer,…"
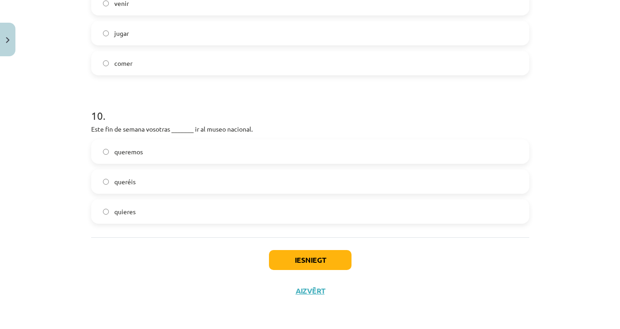
click div "1 . Después de comer, quiero _______ un paseo. jugar dar hacer 2 . ¿Vosotros __…"
click label "queréis"
click button "Iesniegt"
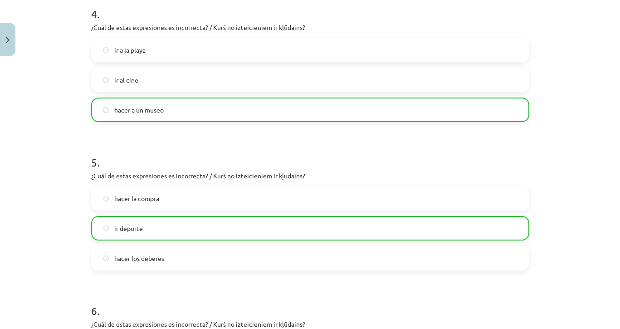
scroll to position [1453, 0]
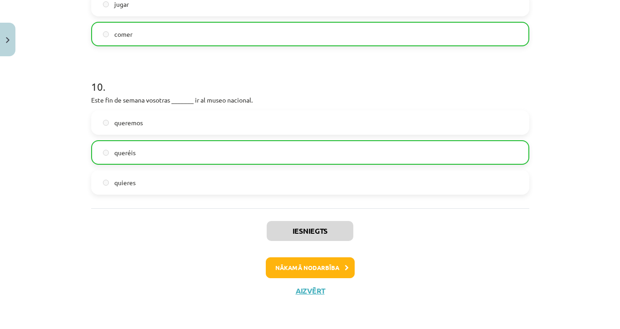
click button "Nākamā nodarbība"
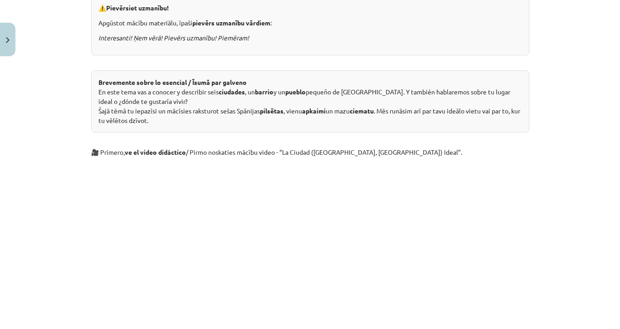
scroll to position [915, 0]
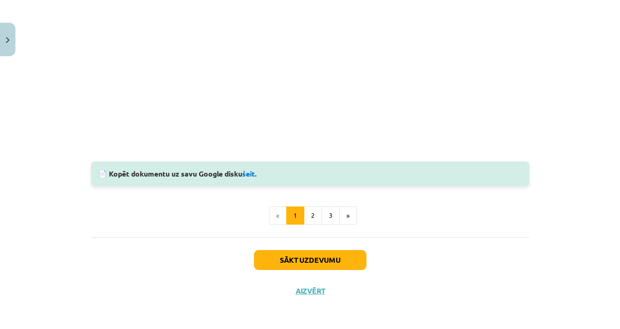
click button "Sākt uzdevumu"
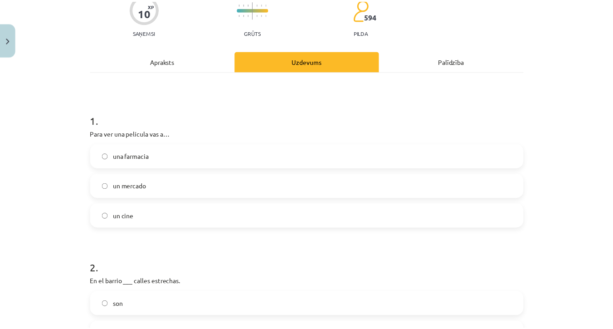
scroll to position [23, 0]
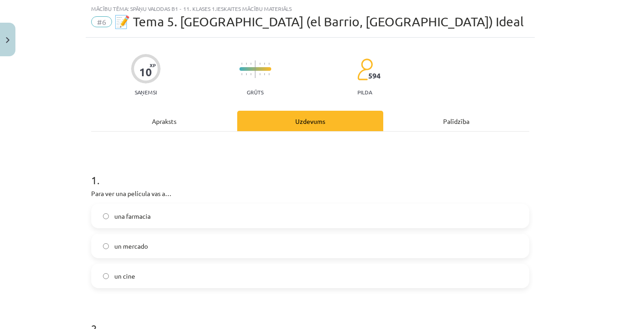
click button "Close"
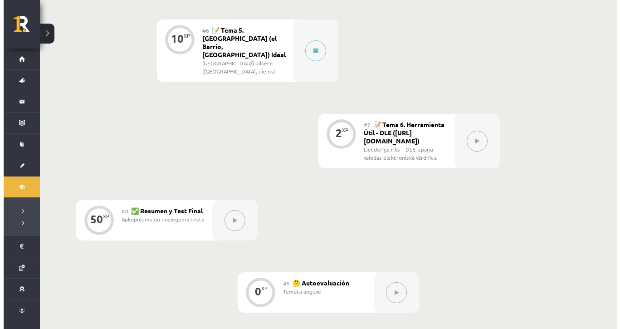
scroll to position [656, 0]
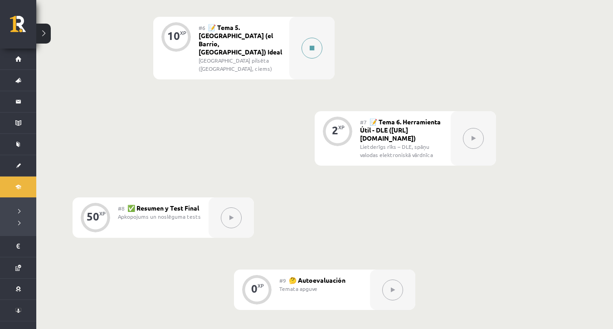
click button
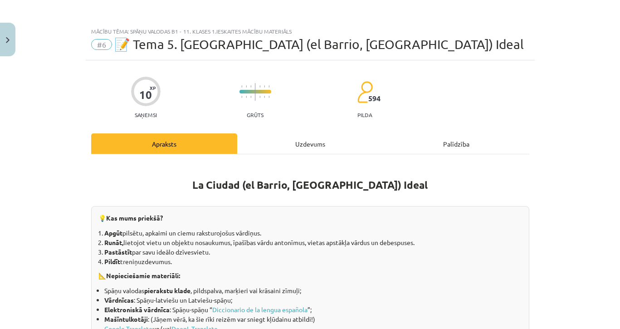
click div "Uzdevums"
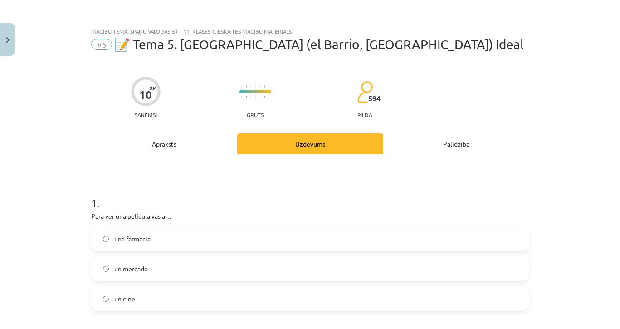
scroll to position [23, 0]
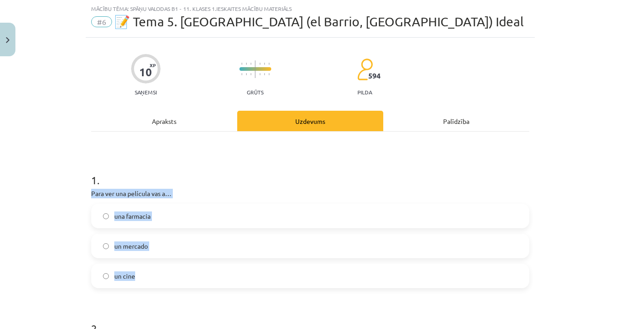
drag, startPoint x: 83, startPoint y: 192, endPoint x: 174, endPoint y: 276, distance: 123.6
click div "10 XP Saņemsi Grūts 594 pilda Apraksts Uzdevums Palīdzība 1 . Para ver una pelí…"
click span "un cine"
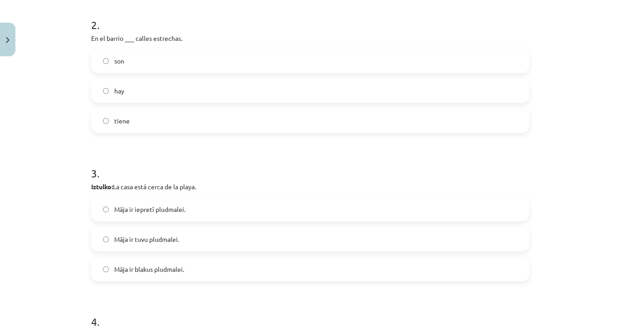
scroll to position [322, 0]
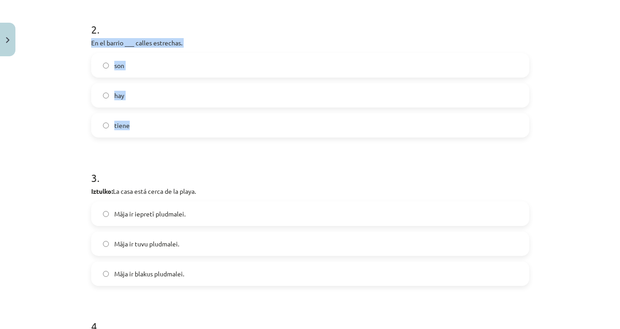
drag, startPoint x: 86, startPoint y: 41, endPoint x: 142, endPoint y: 134, distance: 108.5
click div "10 XP Saņemsi Grūts 594 pilda Apraksts Uzdevums Palīdzība 1 . Para ver una pelí…"
click label "hay"
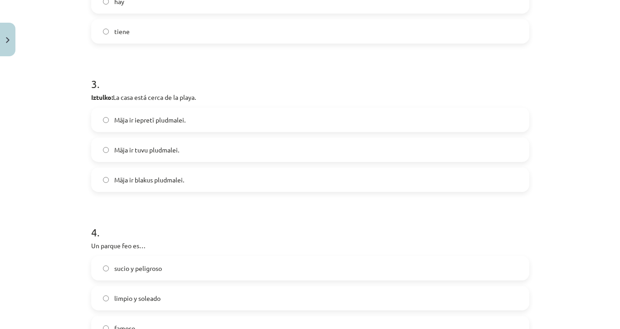
scroll to position [418, 0]
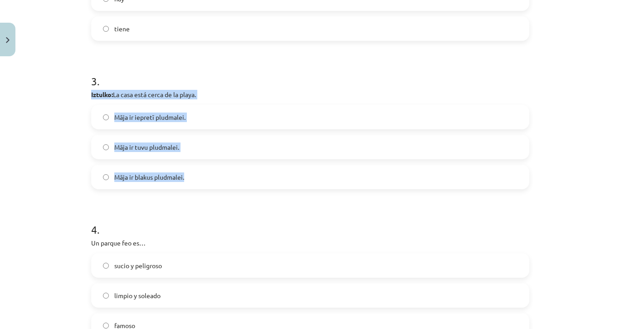
drag, startPoint x: 85, startPoint y: 93, endPoint x: 190, endPoint y: 177, distance: 134.9
click div "10 XP Saņemsi Grūts 594 pilda Apraksts Uzdevums Palīdzība 1 . Para ver una pelí…"
click label "Māja ir tuvu pludmalei."
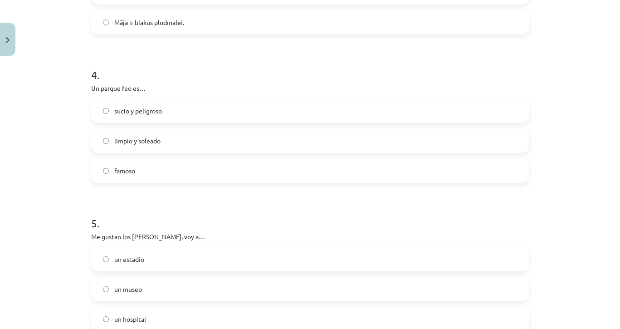
scroll to position [604, 0]
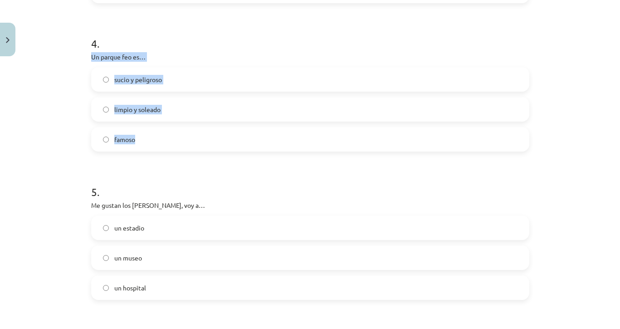
drag, startPoint x: 83, startPoint y: 57, endPoint x: 186, endPoint y: 138, distance: 131.1
click div "10 XP Saņemsi Grūts 594 pilda Apraksts Uzdevums Palīdzība 1 . Para ver una pelí…"
click label "sucio y peligroso"
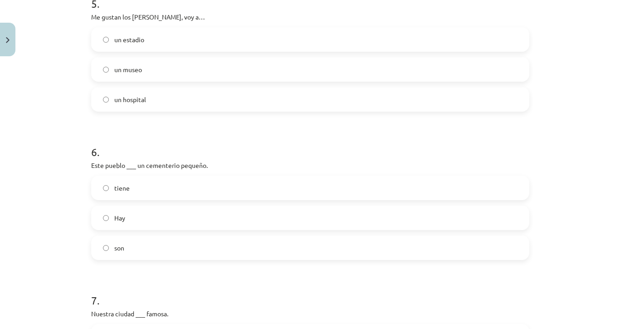
scroll to position [790, 0]
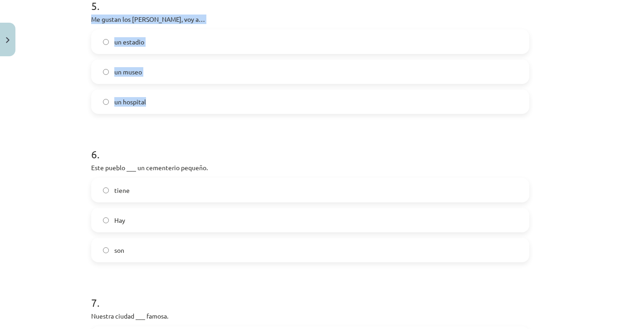
drag, startPoint x: 85, startPoint y: 19, endPoint x: 181, endPoint y: 105, distance: 128.8
click div "10 XP Saņemsi Grūts 594 pilda Apraksts Uzdevums Palīdzība 1 . Para ver una pelí…"
click label "un museo"
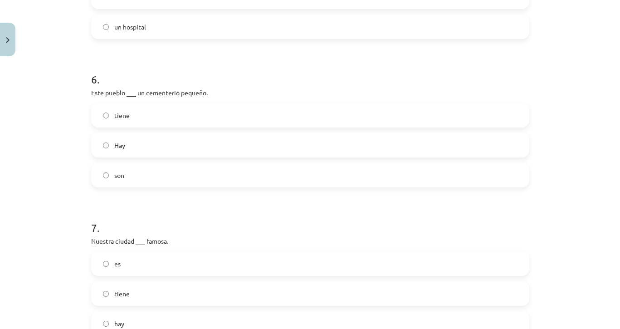
scroll to position [887, 0]
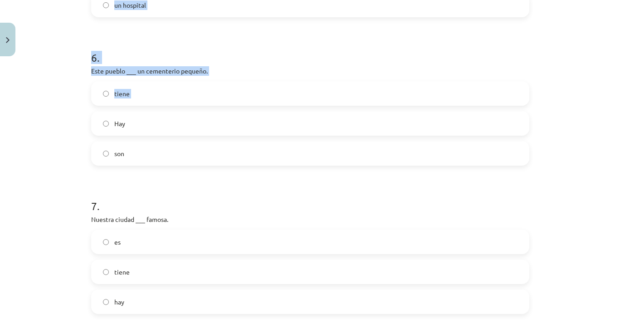
drag, startPoint x: 81, startPoint y: 70, endPoint x: 181, endPoint y: 112, distance: 108.2
click div "Mācību tēma: Spāņu valodas b1 - 11. klases 1.ieskaites mācību materiāls #6 📝 Te…"
drag, startPoint x: 83, startPoint y: 71, endPoint x: 156, endPoint y: 162, distance: 116.9
click div "10 XP Saņemsi Grūts 594 pilda Apraksts Uzdevums Palīdzība 1 . Para ver una pelí…"
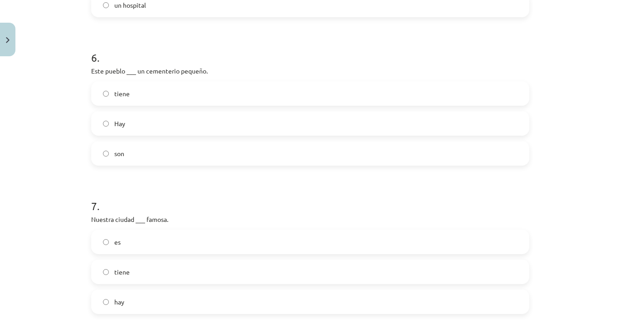
click label "tiene"
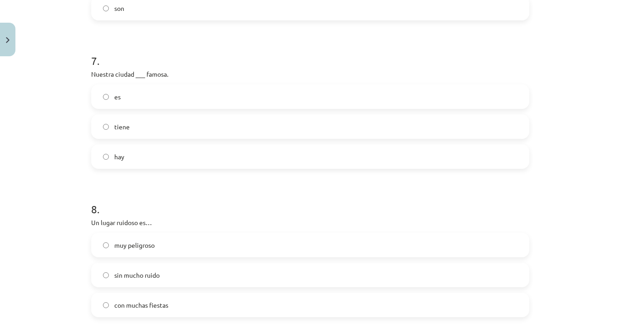
scroll to position [1054, 0]
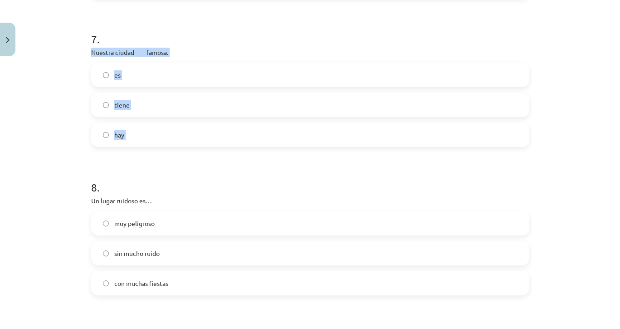
drag, startPoint x: 85, startPoint y: 51, endPoint x: 144, endPoint y: 149, distance: 114.2
click div "10 XP Saņemsi Grūts 594 pilda Apraksts Uzdevums Palīdzība 1 . Para ver una pelí…"
click label "es"
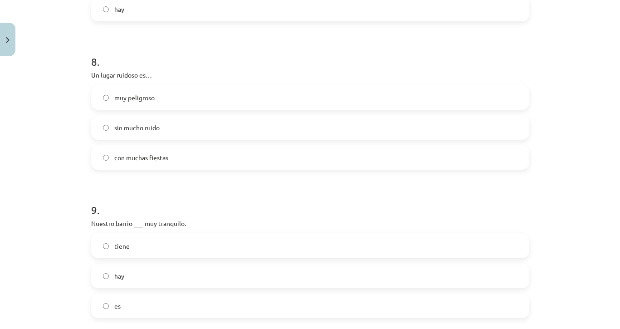
scroll to position [1192, 0]
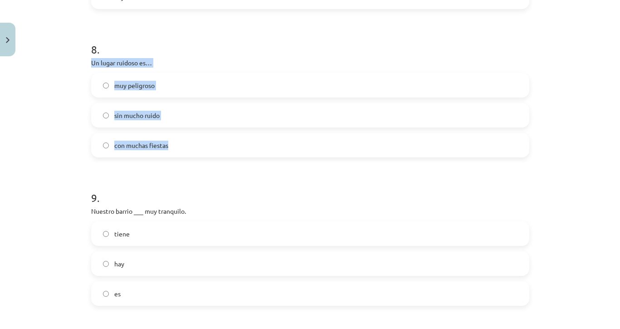
drag, startPoint x: 84, startPoint y: 61, endPoint x: 170, endPoint y: 152, distance: 125.2
click div "10 XP Saņemsi Grūts 594 pilda Apraksts Uzdevums Palīdzība 1 . Para ver una pelí…"
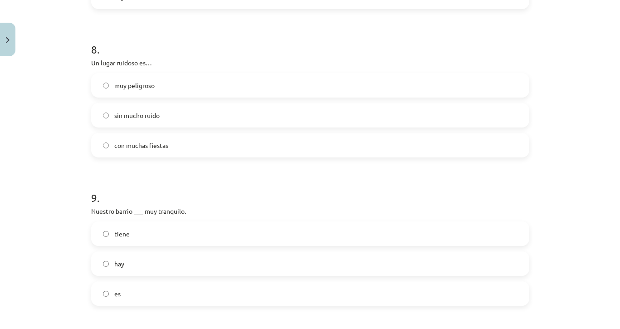
click form "1 . Para ver una película vas a… una farmacia un mercado un cine 2 . En el barr…"
click label "con muchas fiestas"
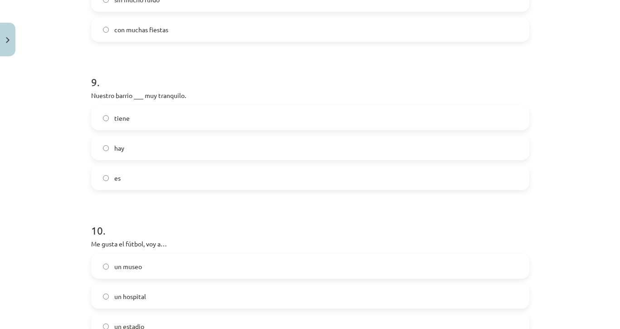
scroll to position [1320, 0]
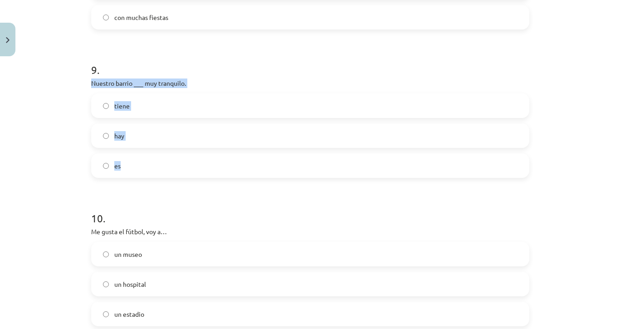
drag, startPoint x: 85, startPoint y: 79, endPoint x: 184, endPoint y: 167, distance: 131.8
click div "10 XP Saņemsi Grūts 594 pilda Apraksts Uzdevums Palīdzība 1 . Para ver una pelí…"
click label "es"
drag, startPoint x: 613, startPoint y: 274, endPoint x: 613, endPoint y: 308, distance: 34.5
click div "Mācību tēma: Spāņu valodas b1 - 11. klases 1.ieskaites mācību materiāls #6 📝 Te…"
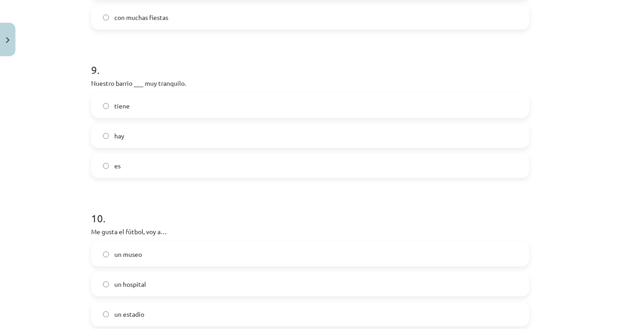
scroll to position [1424, 0]
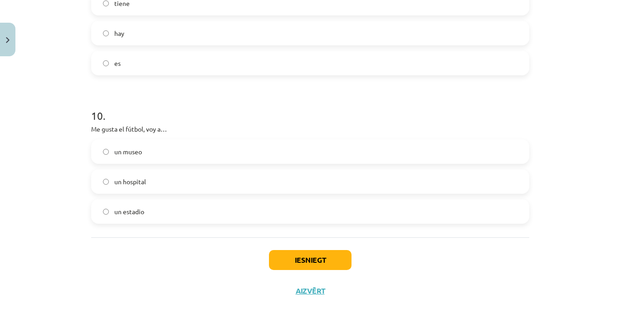
click label "un estadio"
click div "Iesniegt Aizvērt"
click button "Iesniegt"
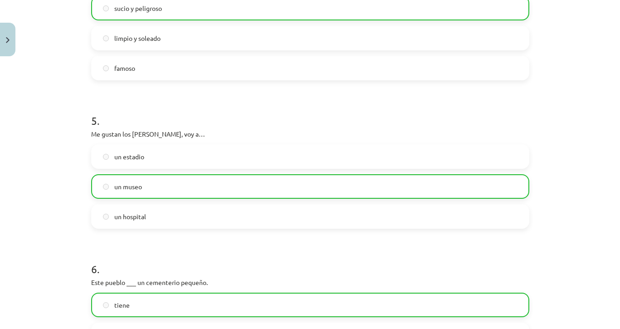
scroll to position [1453, 0]
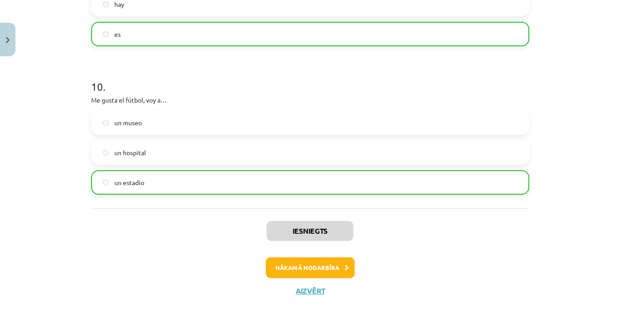
click button "Nākamā nodarbība"
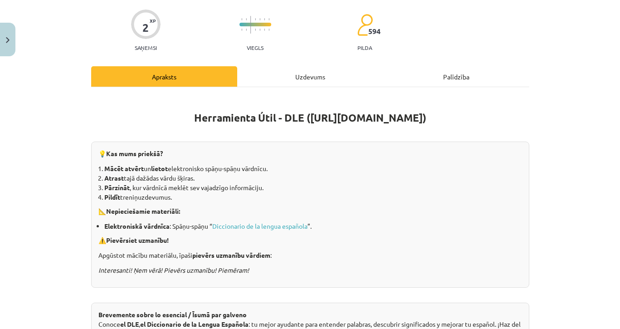
scroll to position [0, 0]
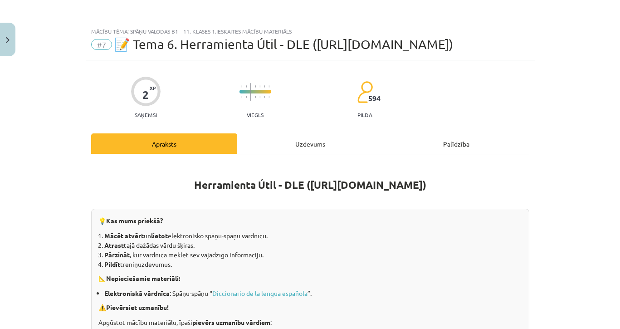
click div "Uzdevums"
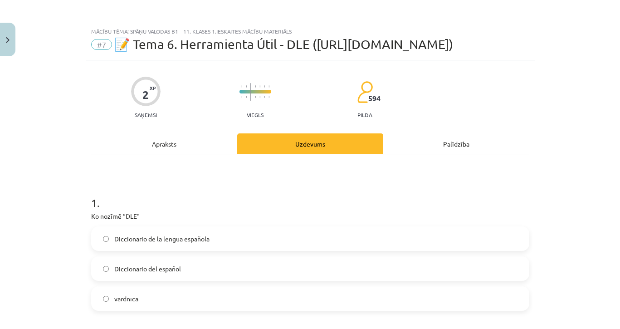
scroll to position [23, 0]
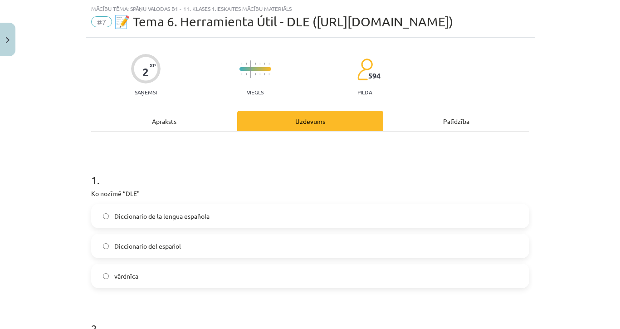
click label "Diccionario de la lengua española"
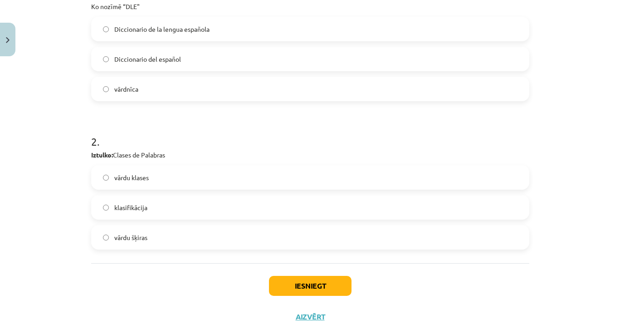
scroll to position [237, 0]
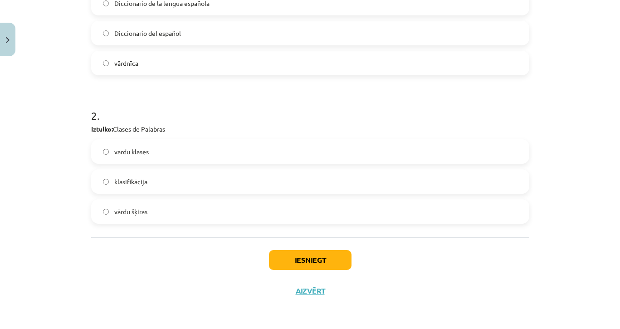
click label "vārdu šķiras"
click button "Iesniegt"
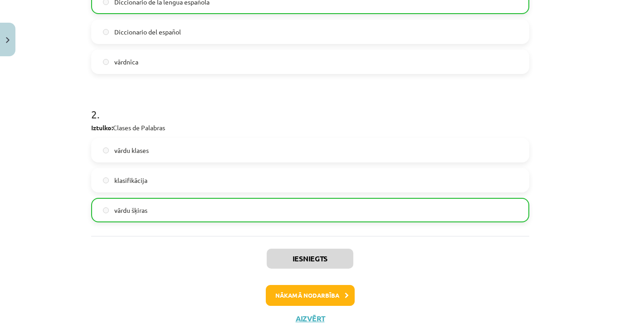
click button "Nākamā nodarbība"
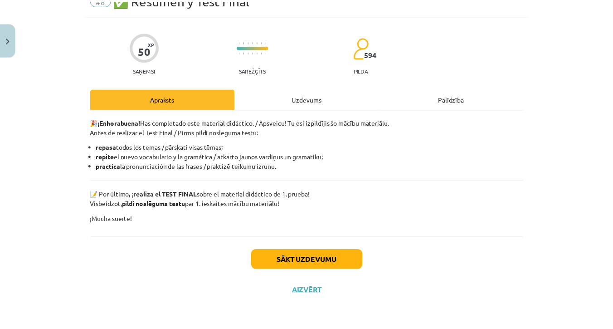
scroll to position [0, 0]
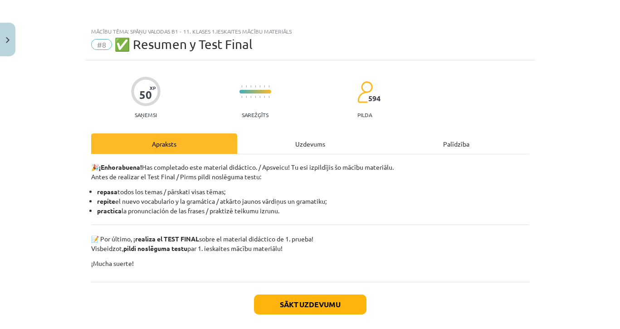
click button "Close"
